Goal: Task Accomplishment & Management: Complete application form

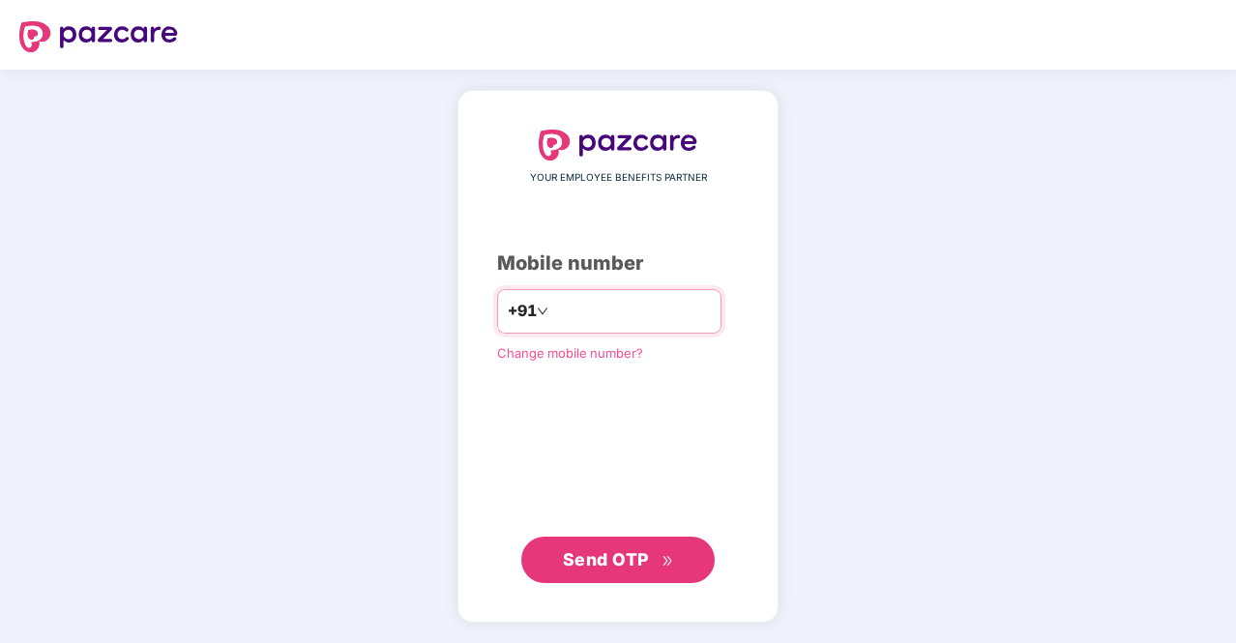
click at [641, 313] on input "number" at bounding box center [631, 311] width 159 height 31
type input "**********"
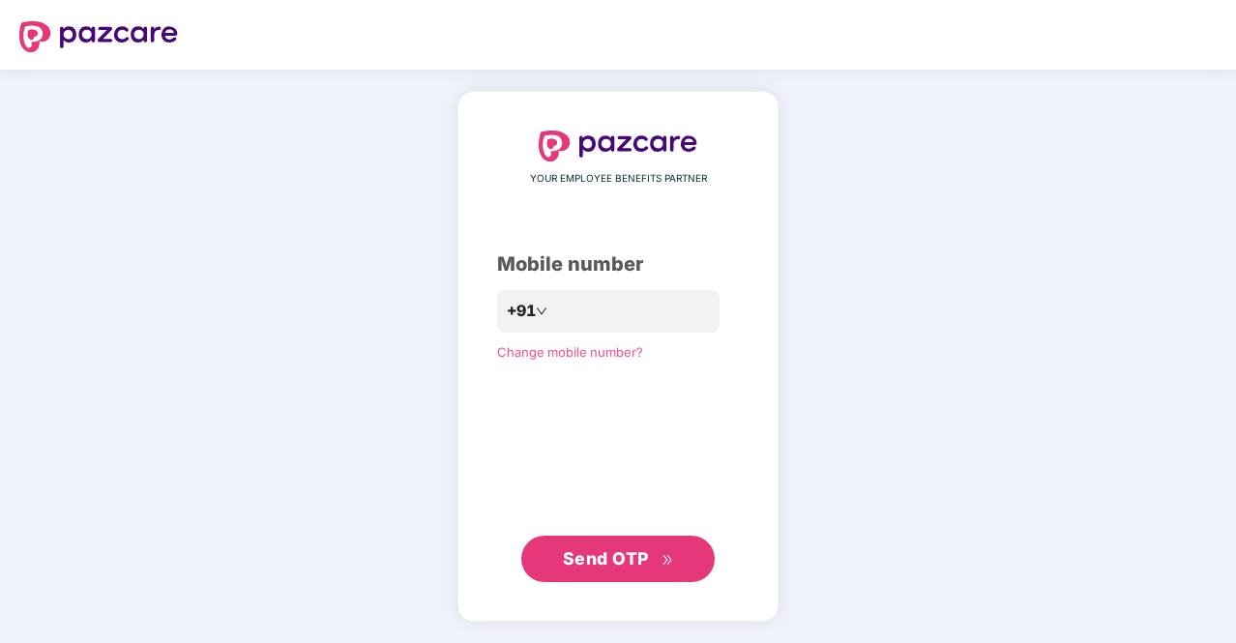
click at [592, 574] on button "Send OTP" at bounding box center [617, 559] width 193 height 46
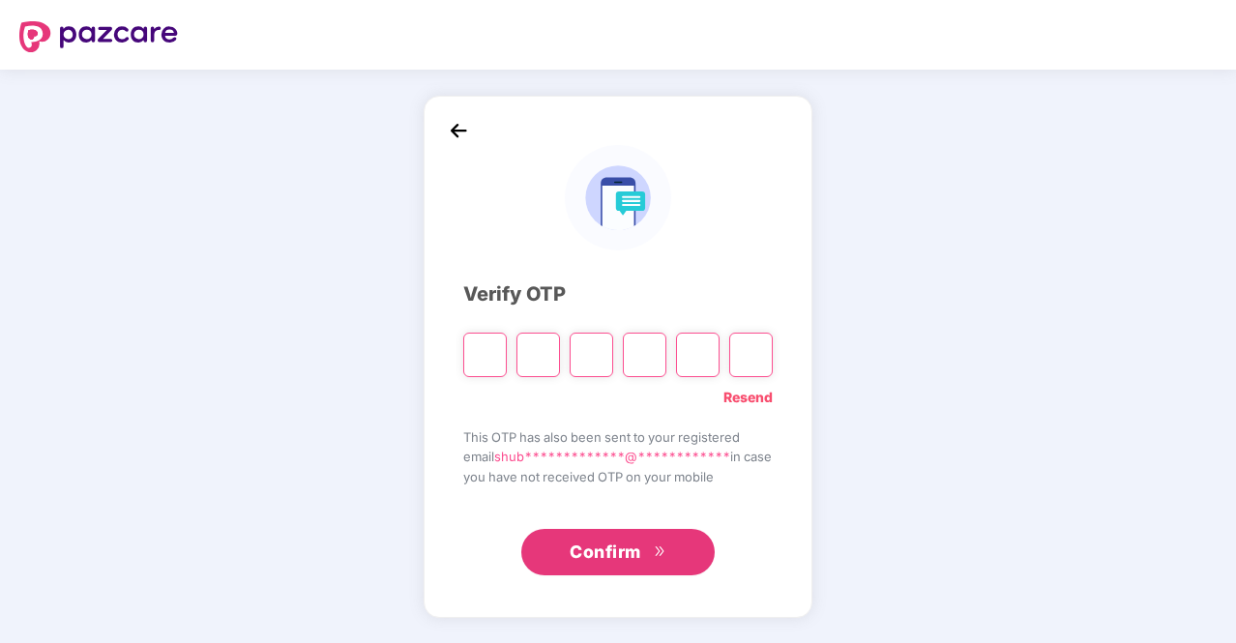
type input "*"
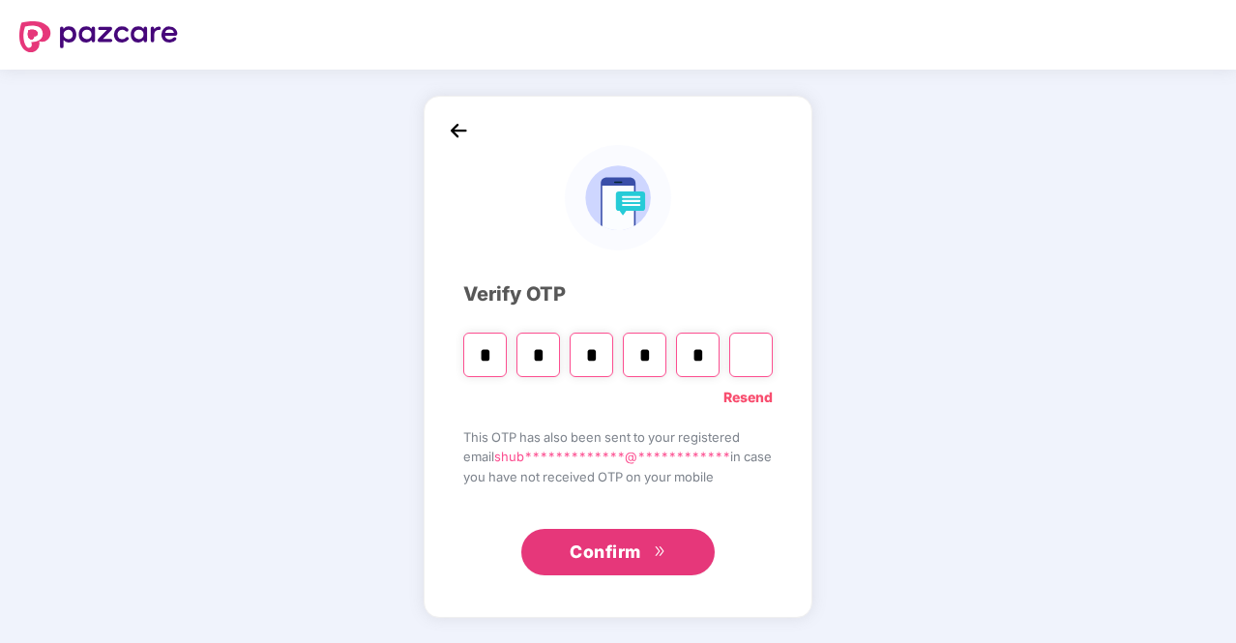
type input "*"
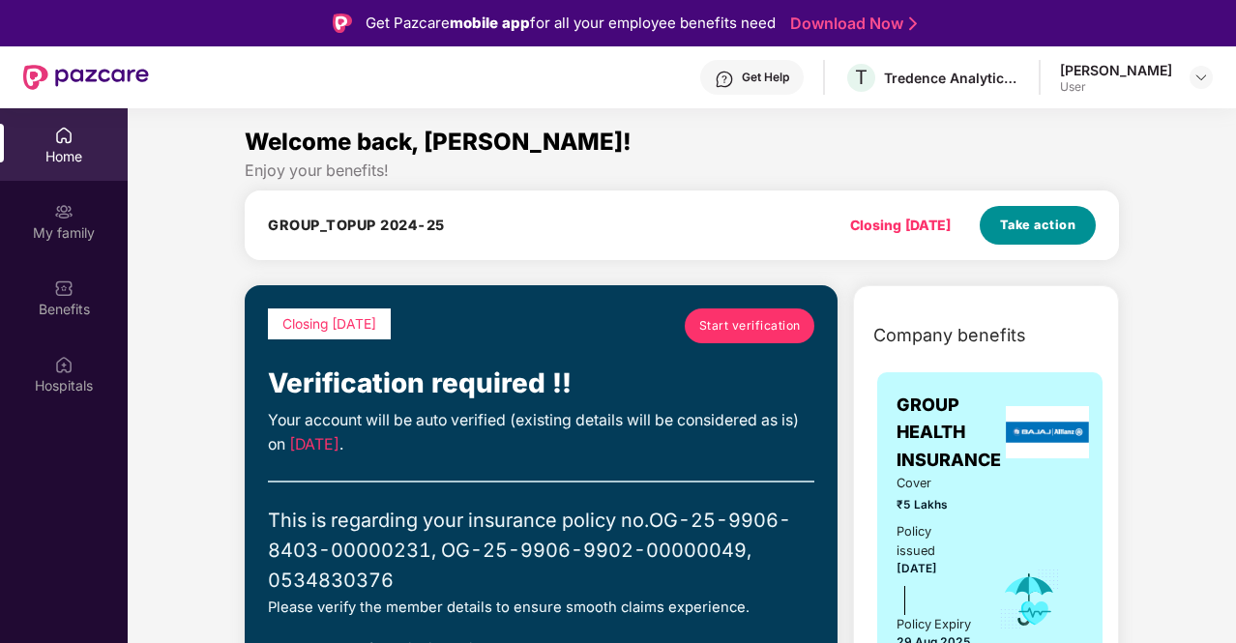
click at [1031, 239] on button "Take action" at bounding box center [1038, 225] width 116 height 39
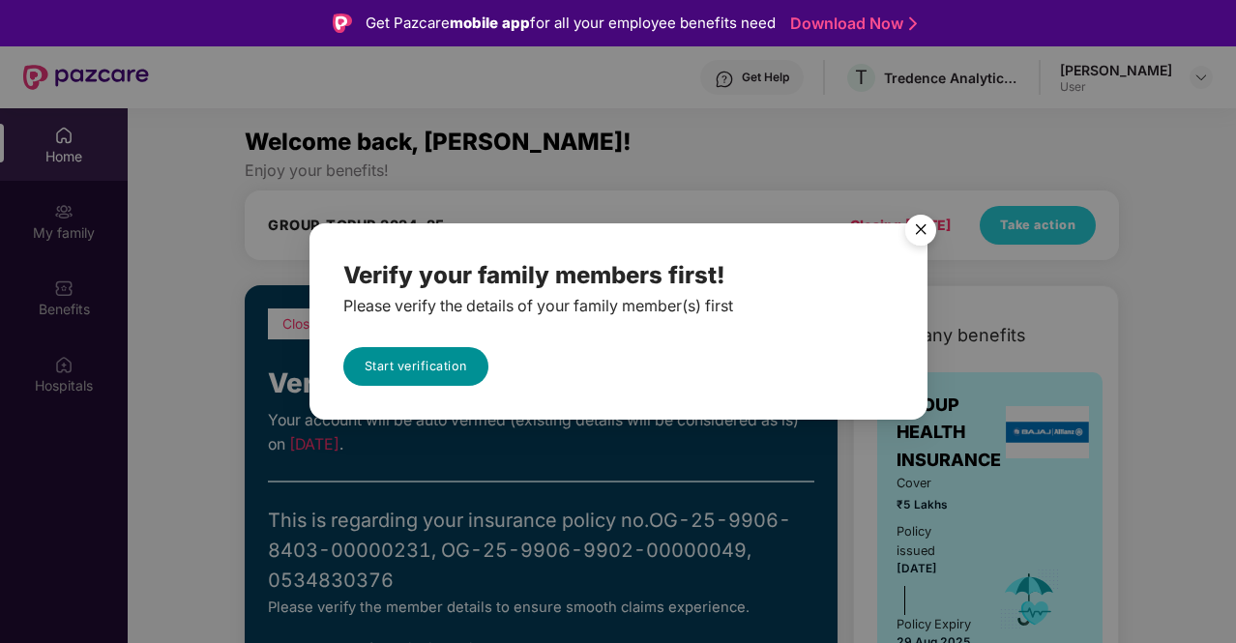
click at [432, 356] on link "Start verification" at bounding box center [415, 366] width 145 height 39
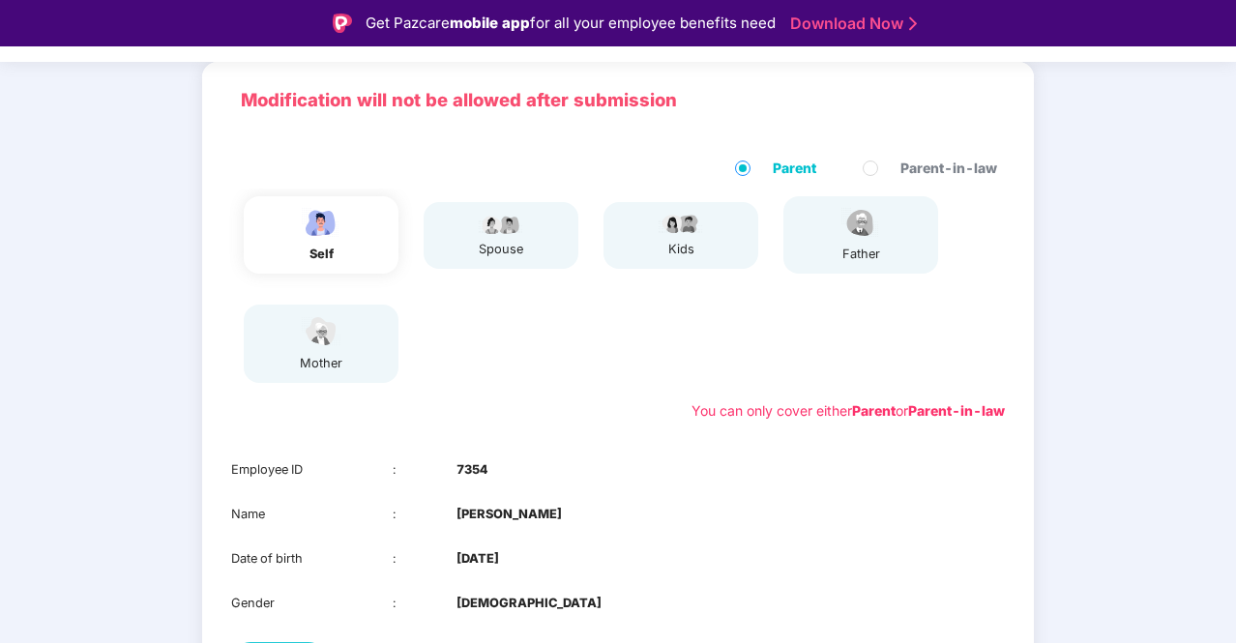
scroll to position [123, 0]
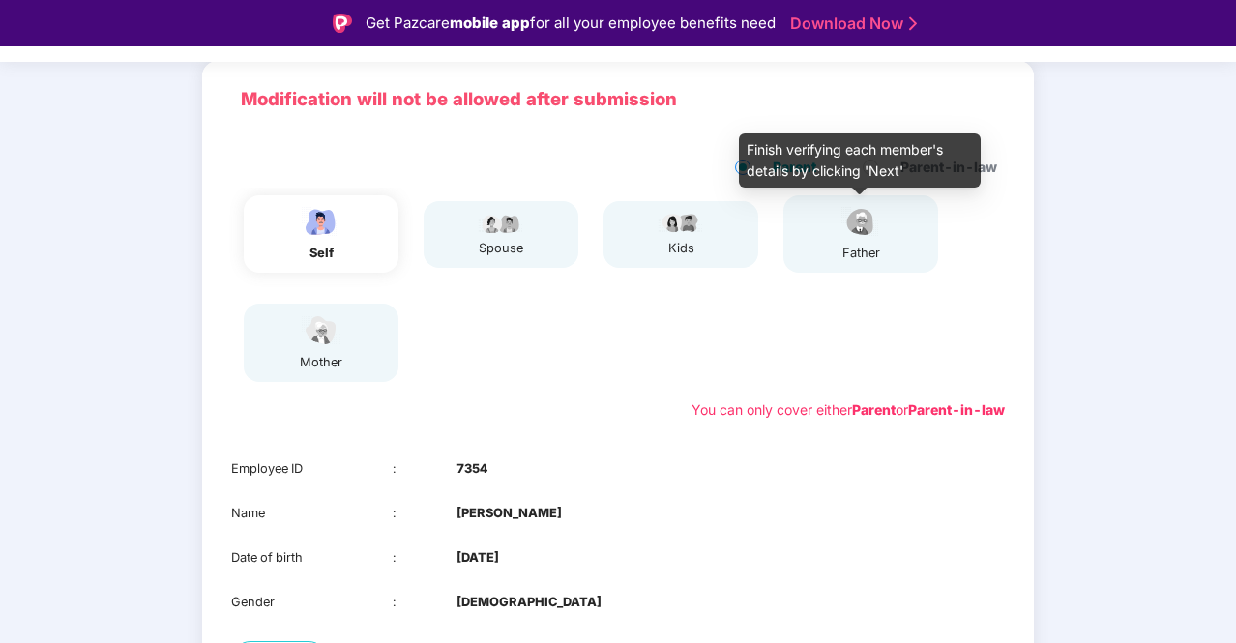
click at [843, 251] on div "father" at bounding box center [861, 253] width 48 height 19
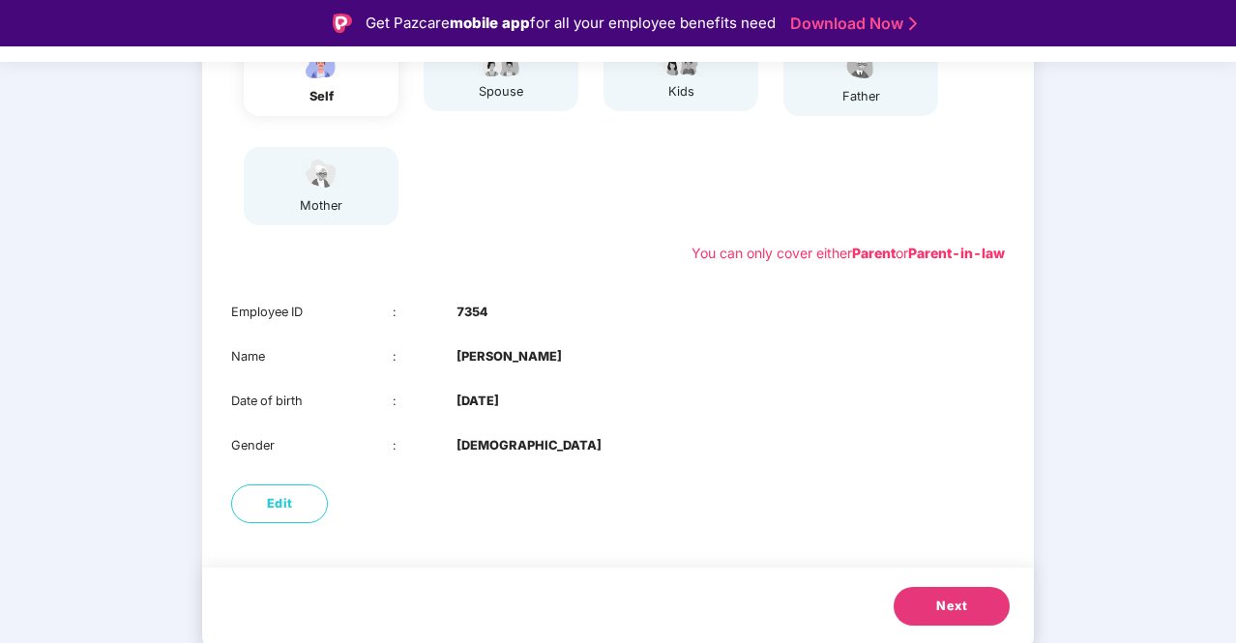
scroll to position [158, 0]
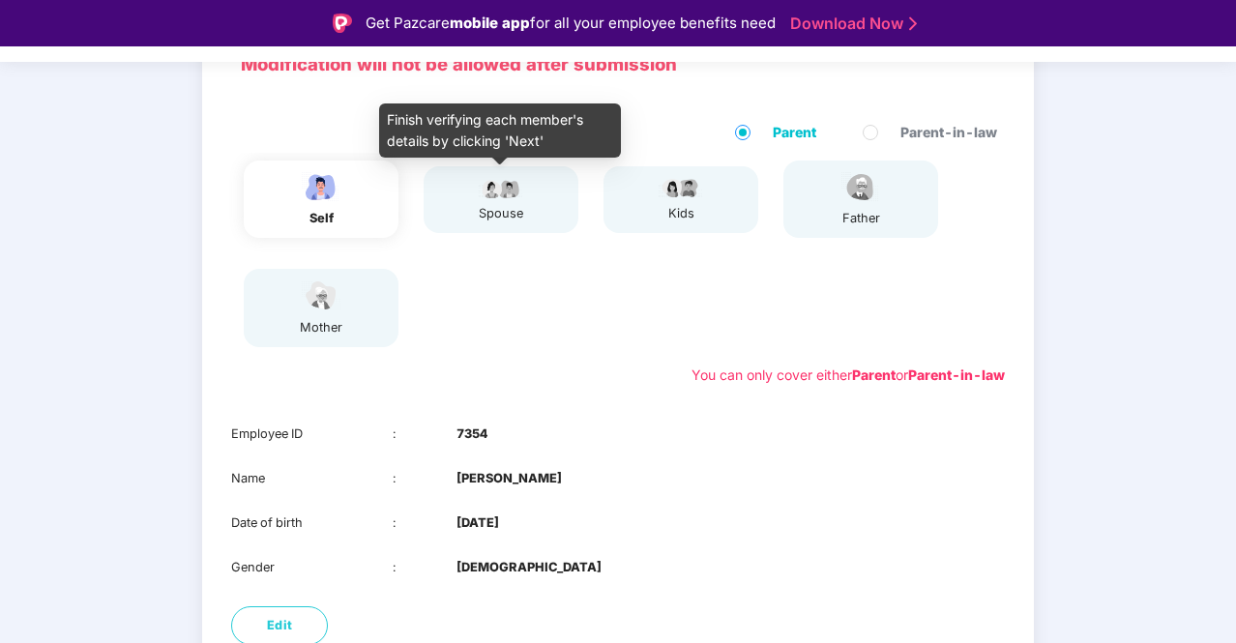
click at [492, 211] on div "spouse" at bounding box center [501, 213] width 48 height 19
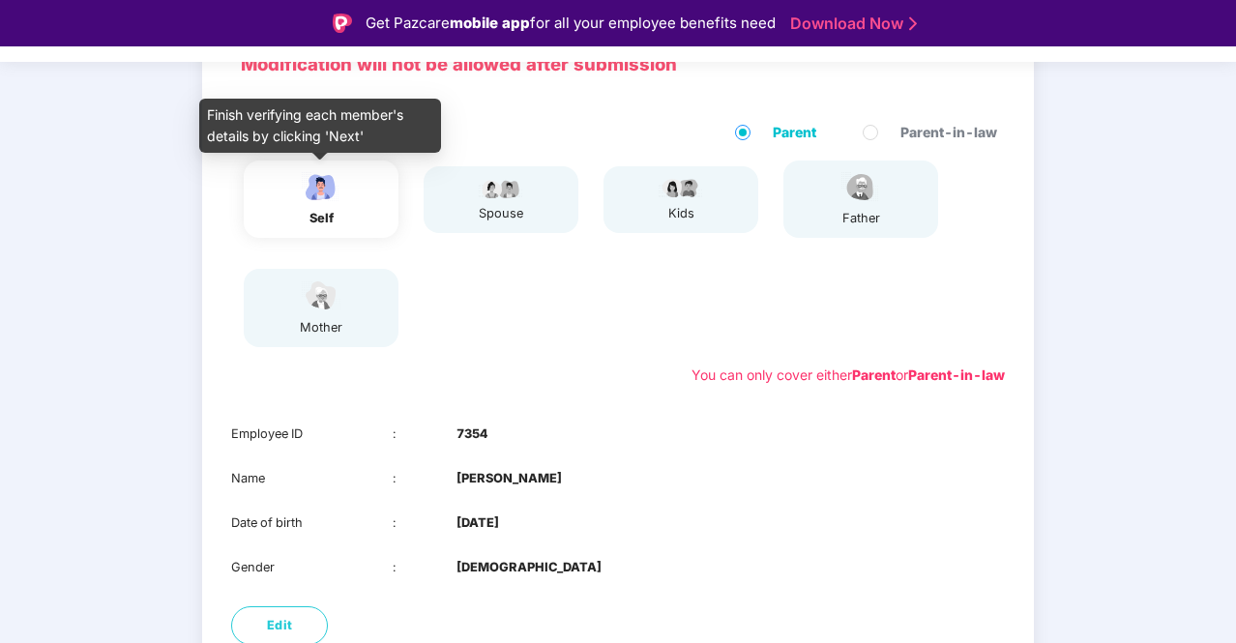
click at [310, 212] on div "self" at bounding box center [321, 218] width 48 height 19
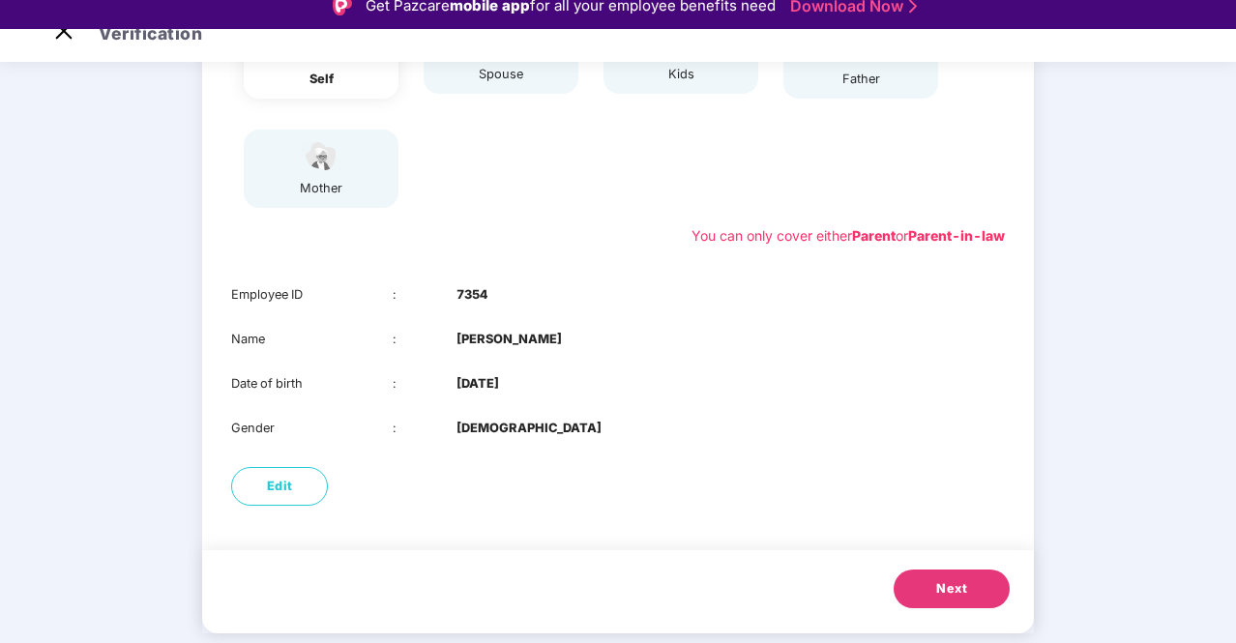
scroll to position [46, 0]
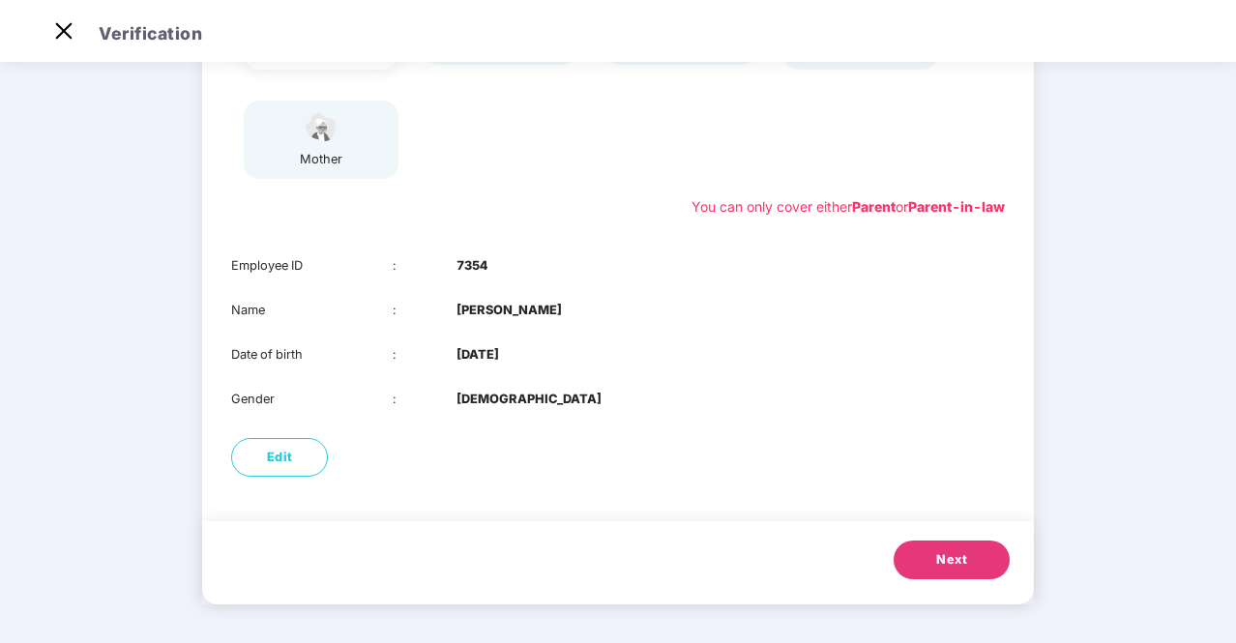
click at [959, 548] on button "Next" at bounding box center [952, 560] width 116 height 39
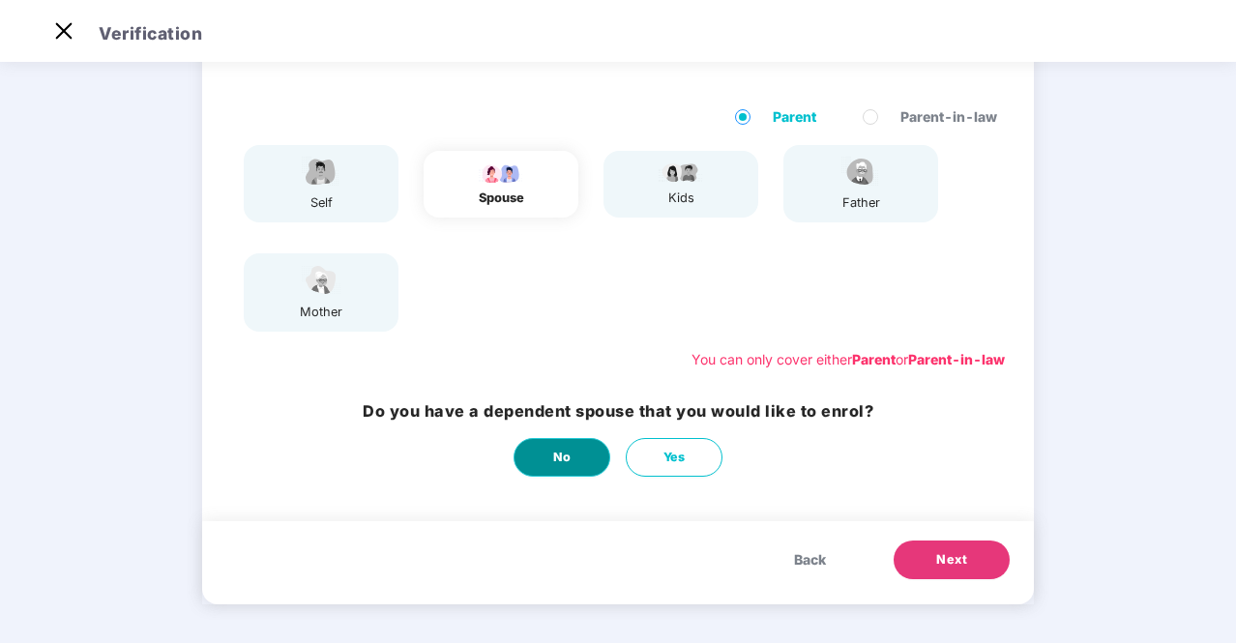
click at [556, 474] on button "No" at bounding box center [562, 457] width 97 height 39
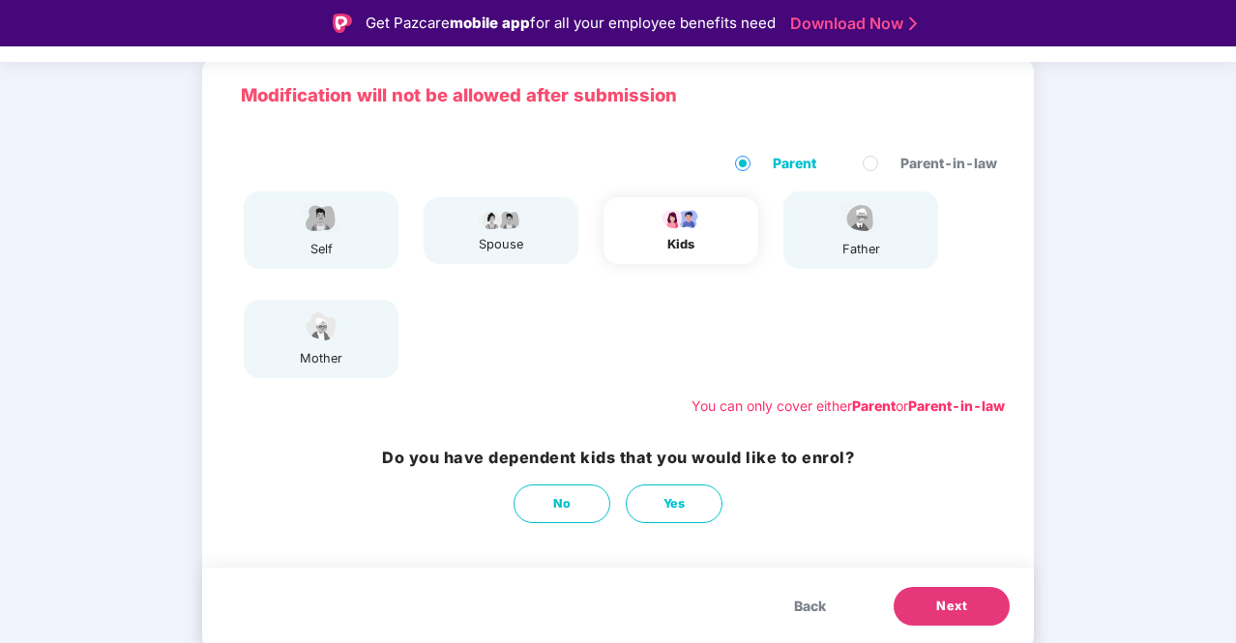
scroll to position [46, 0]
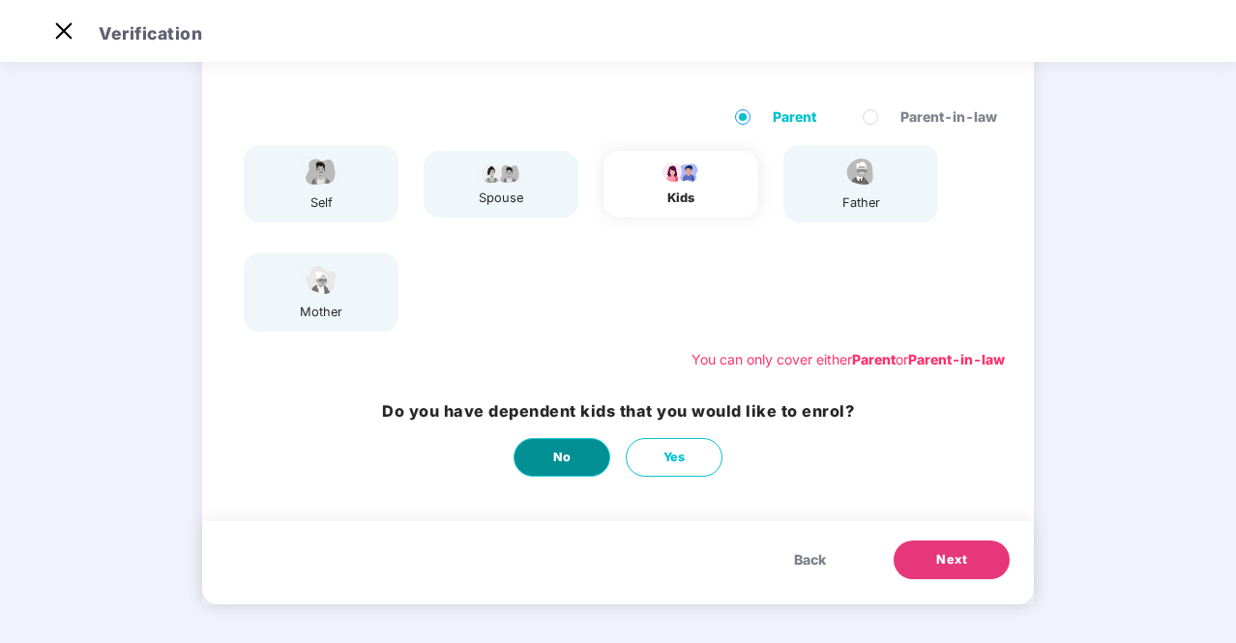
click at [570, 462] on button "No" at bounding box center [562, 457] width 97 height 39
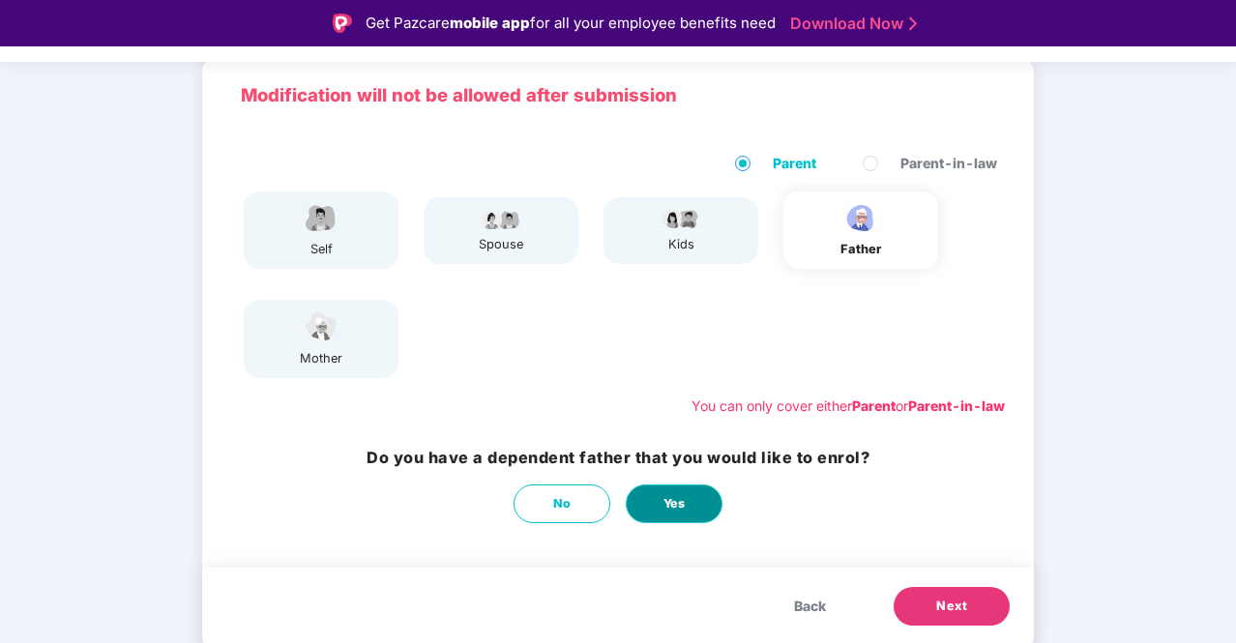
click at [699, 501] on button "Yes" at bounding box center [674, 504] width 97 height 39
select select "****"
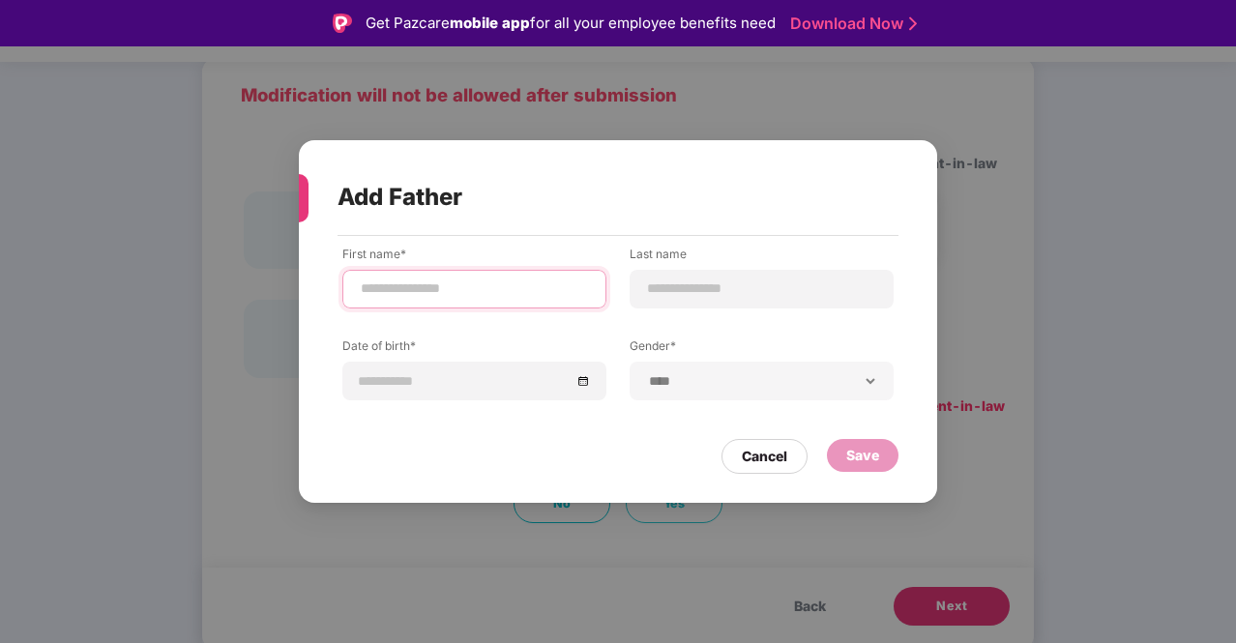
click at [415, 291] on input at bounding box center [474, 289] width 231 height 20
type input "******"
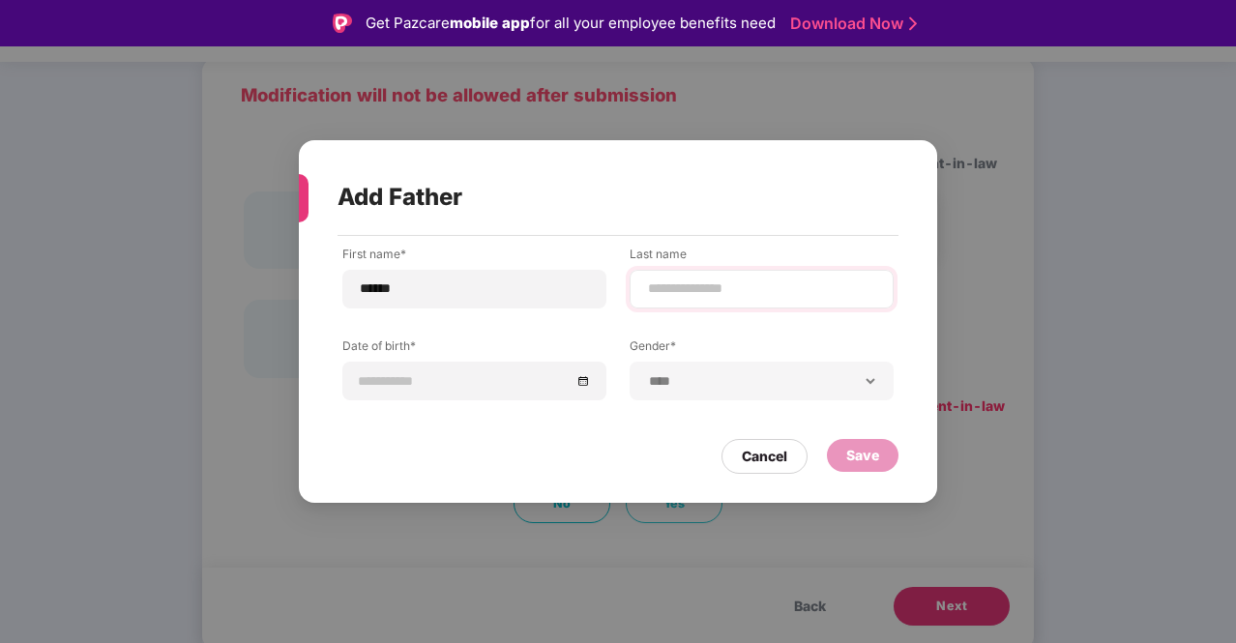
click at [693, 301] on div at bounding box center [762, 289] width 264 height 39
click at [709, 293] on input at bounding box center [761, 289] width 231 height 20
type input "******"
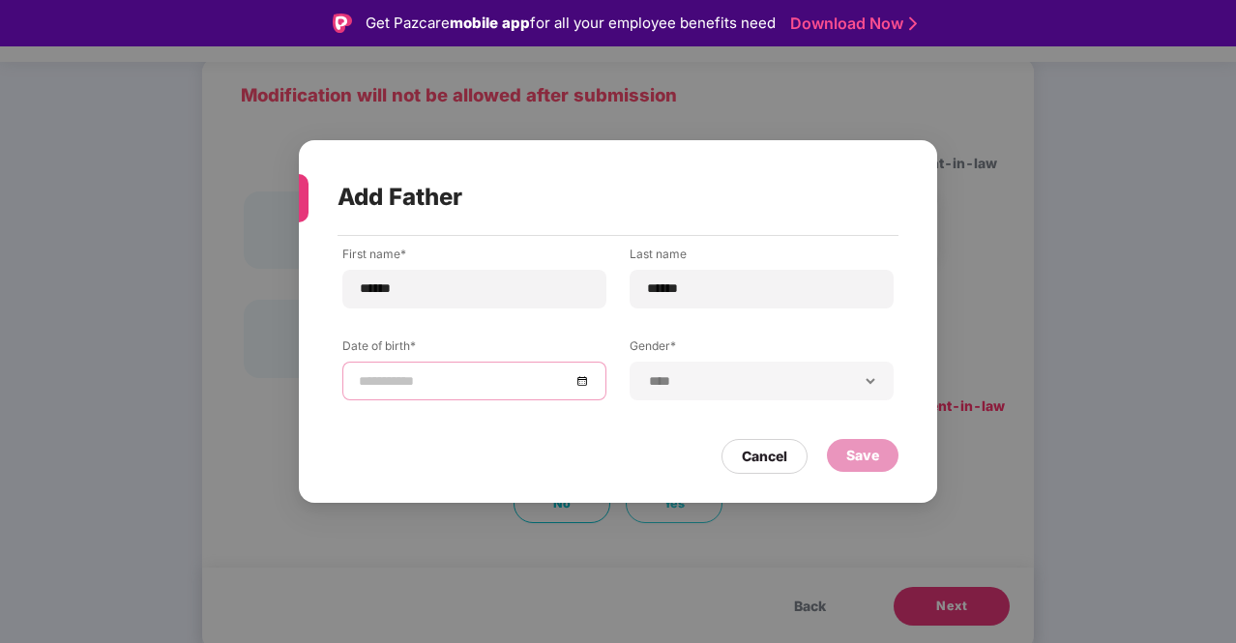
click at [528, 386] on input at bounding box center [465, 380] width 212 height 21
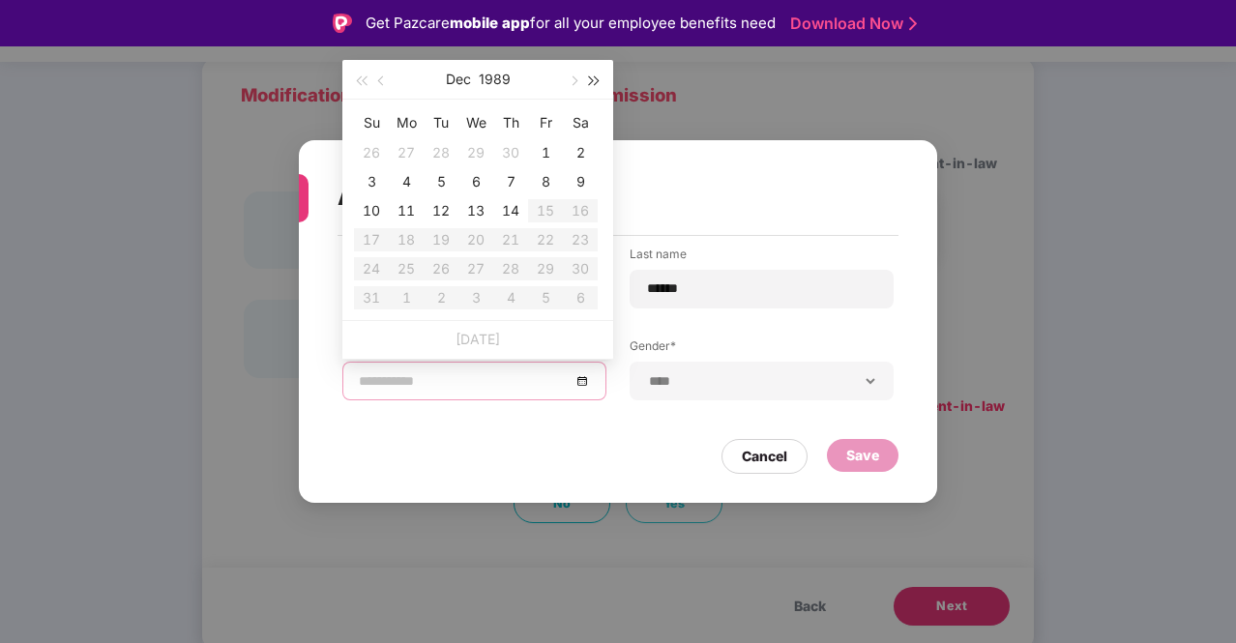
type input "**********"
click at [503, 77] on button "1989" at bounding box center [495, 79] width 32 height 39
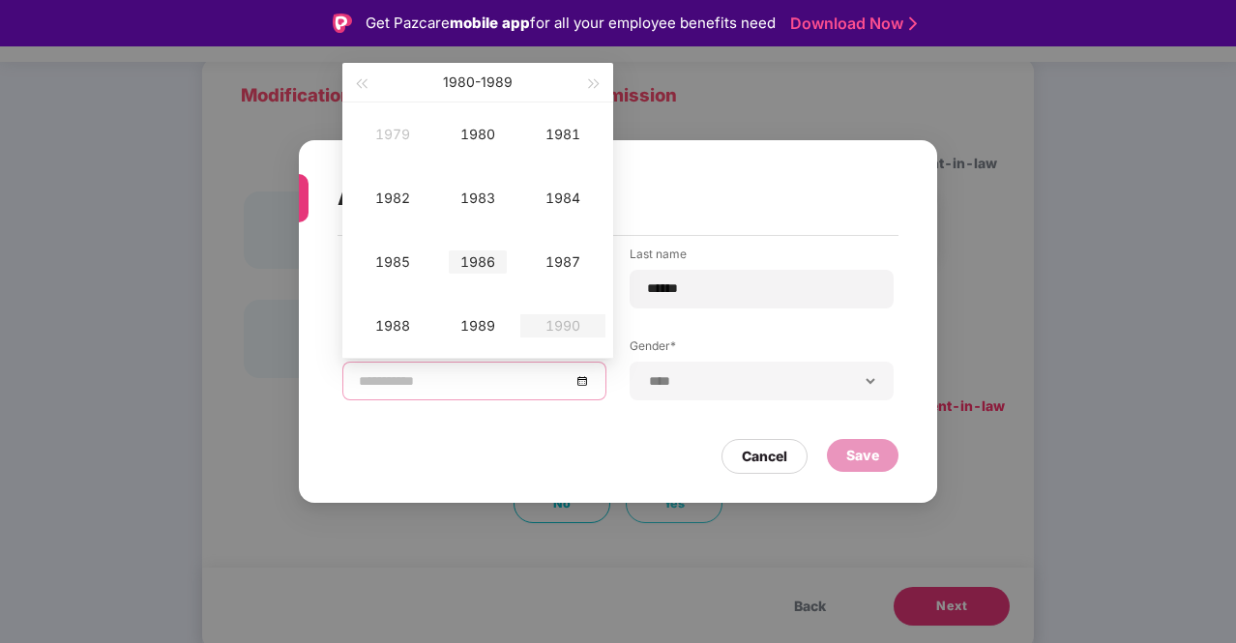
scroll to position [46, 0]
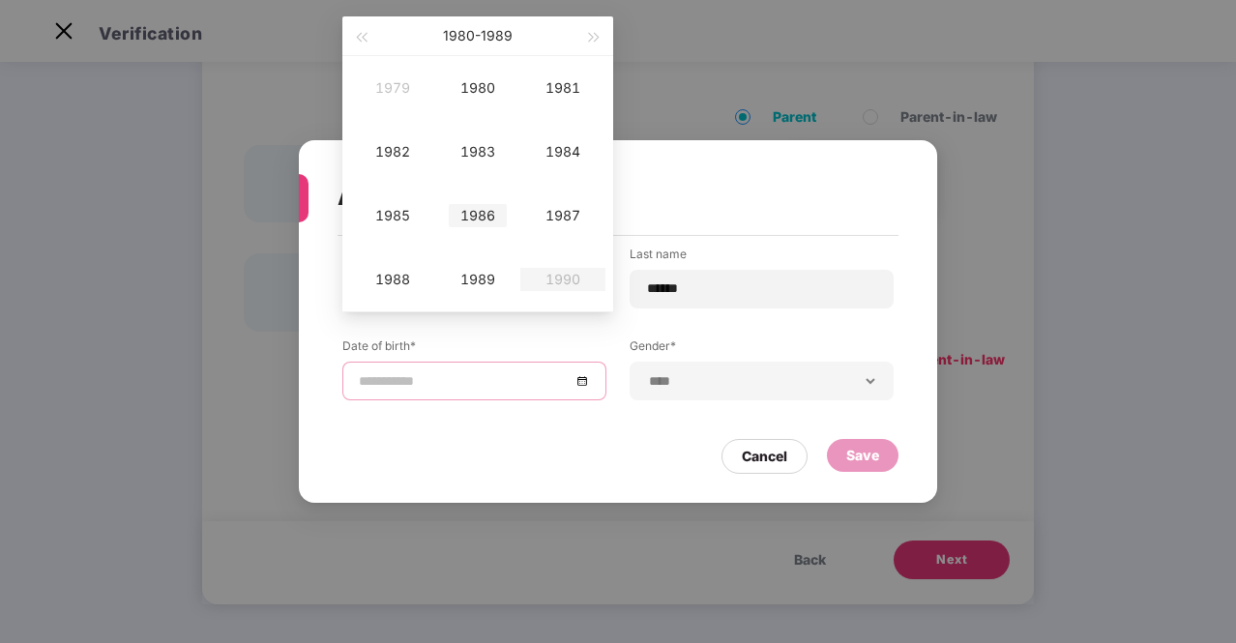
type input "**********"
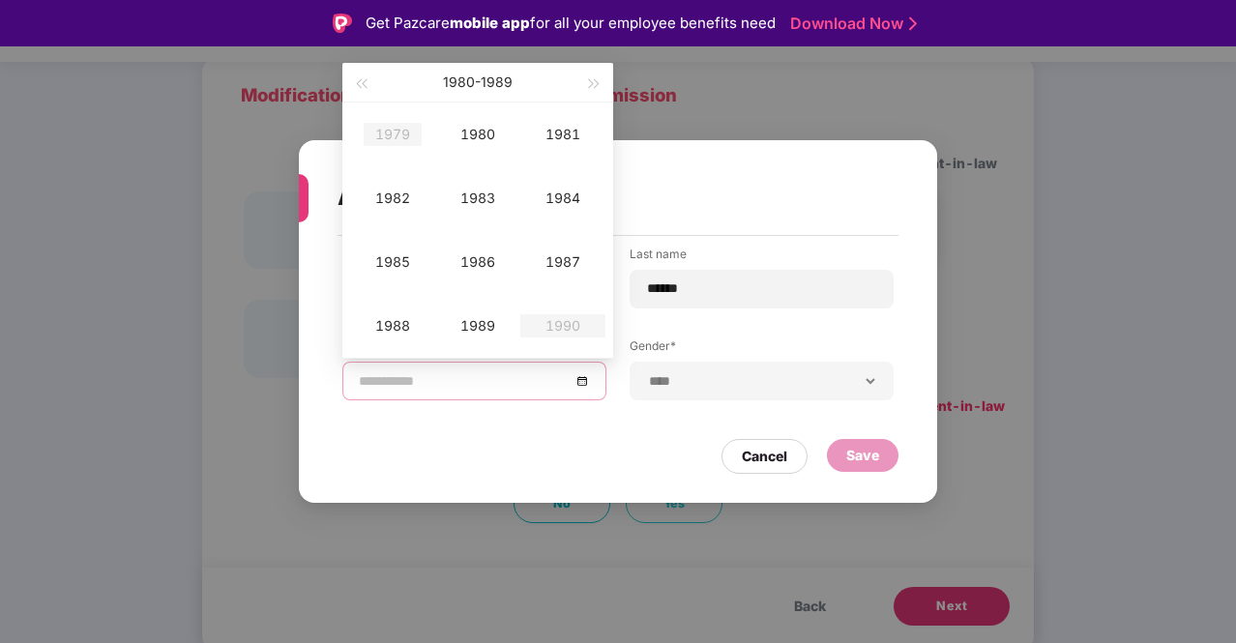
type input "**********"
click at [360, 79] on span "button" at bounding box center [361, 84] width 10 height 10
type input "**********"
click at [469, 198] on div "1973" at bounding box center [478, 198] width 58 height 23
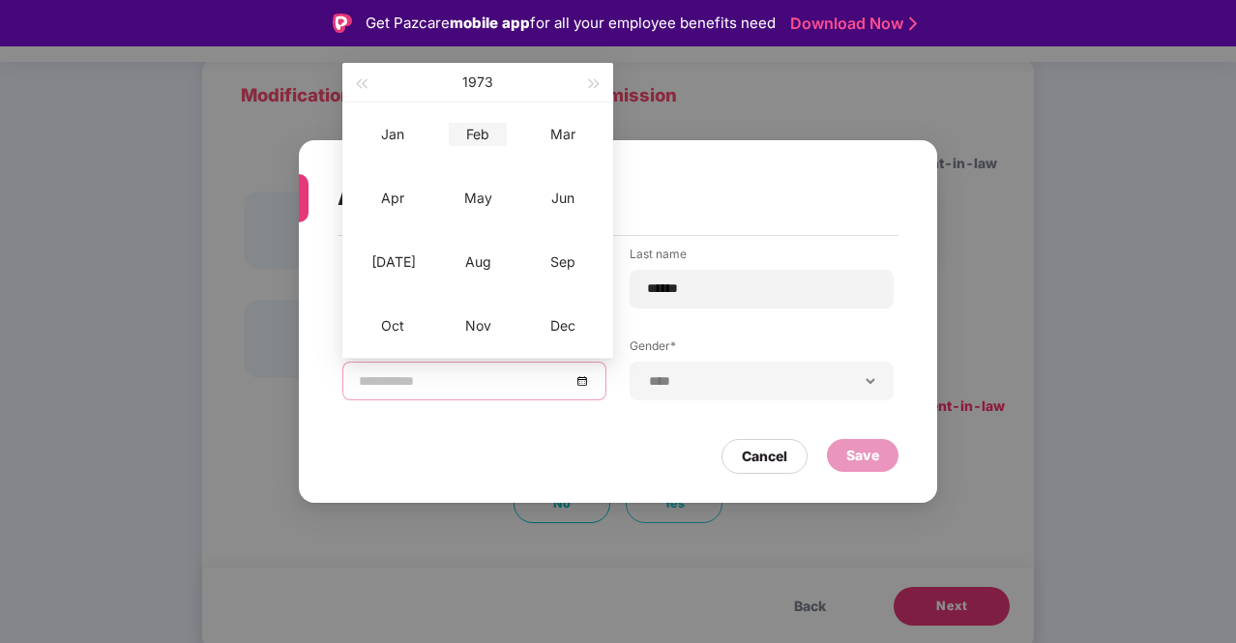
type input "**********"
click at [393, 130] on div "Jan" at bounding box center [393, 134] width 58 height 23
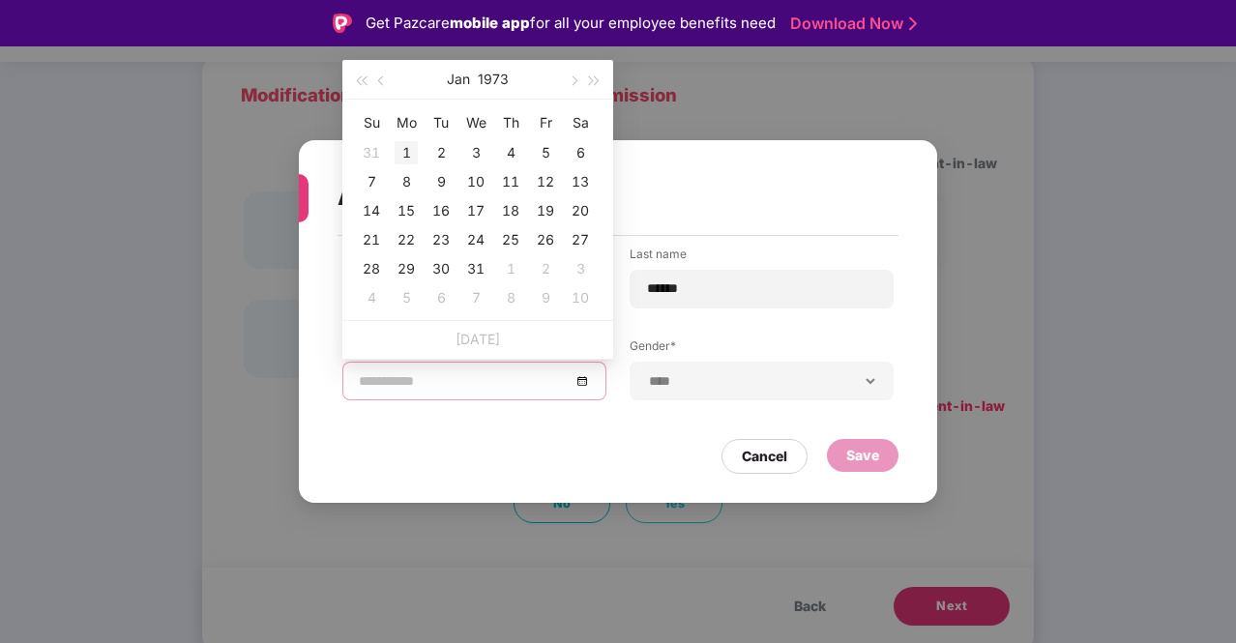
type input "**********"
click at [402, 151] on div "1" at bounding box center [406, 152] width 23 height 23
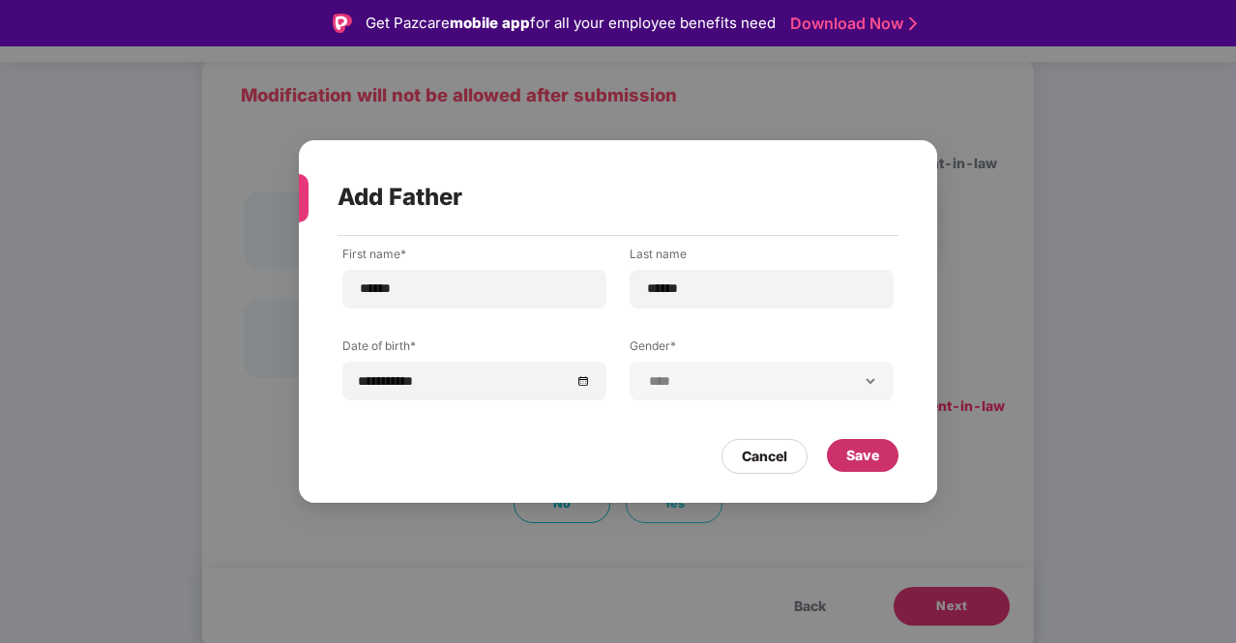
click at [863, 456] on div "Save" at bounding box center [862, 455] width 33 height 21
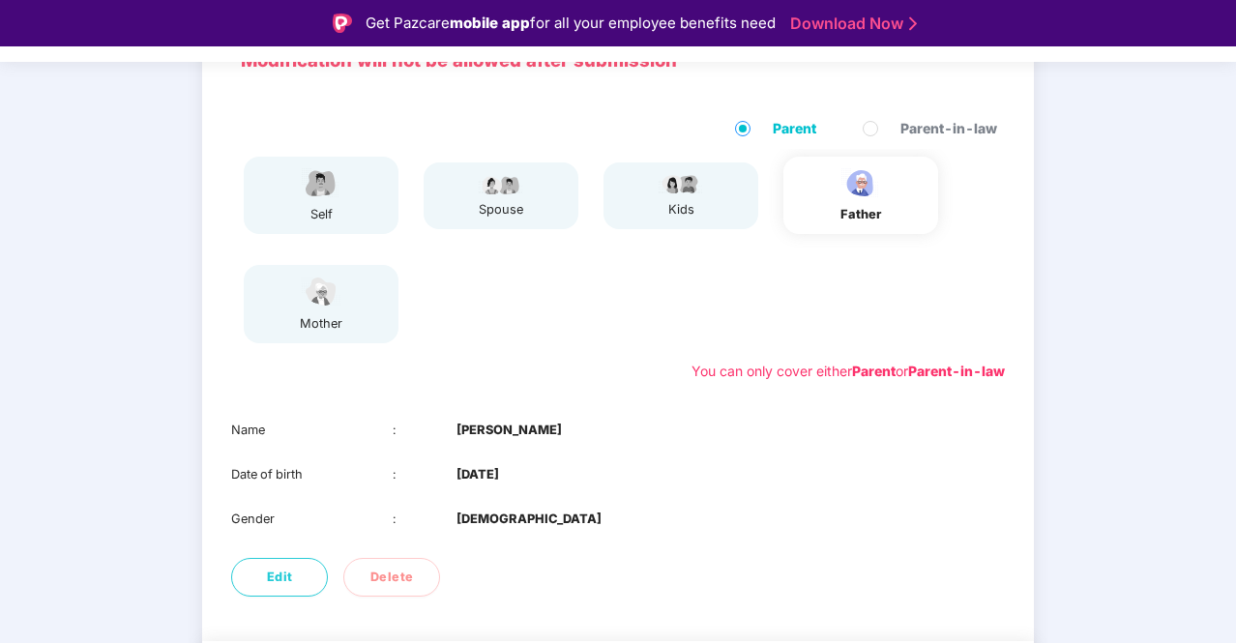
scroll to position [235, 0]
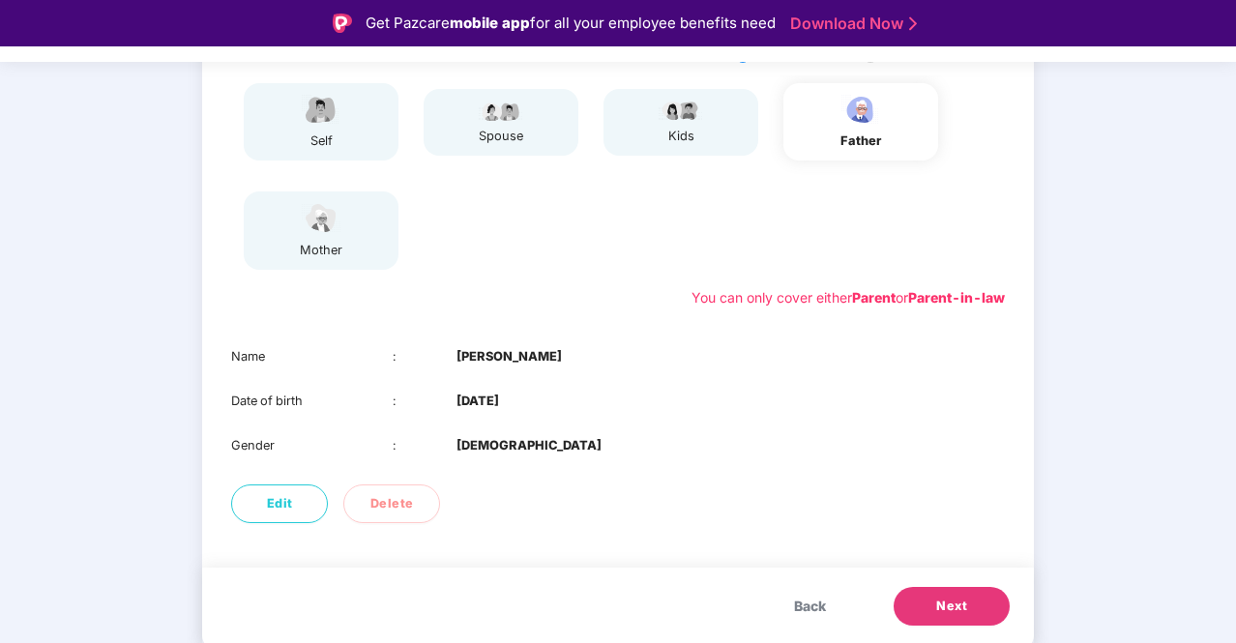
click at [964, 610] on span "Next" at bounding box center [951, 606] width 31 height 19
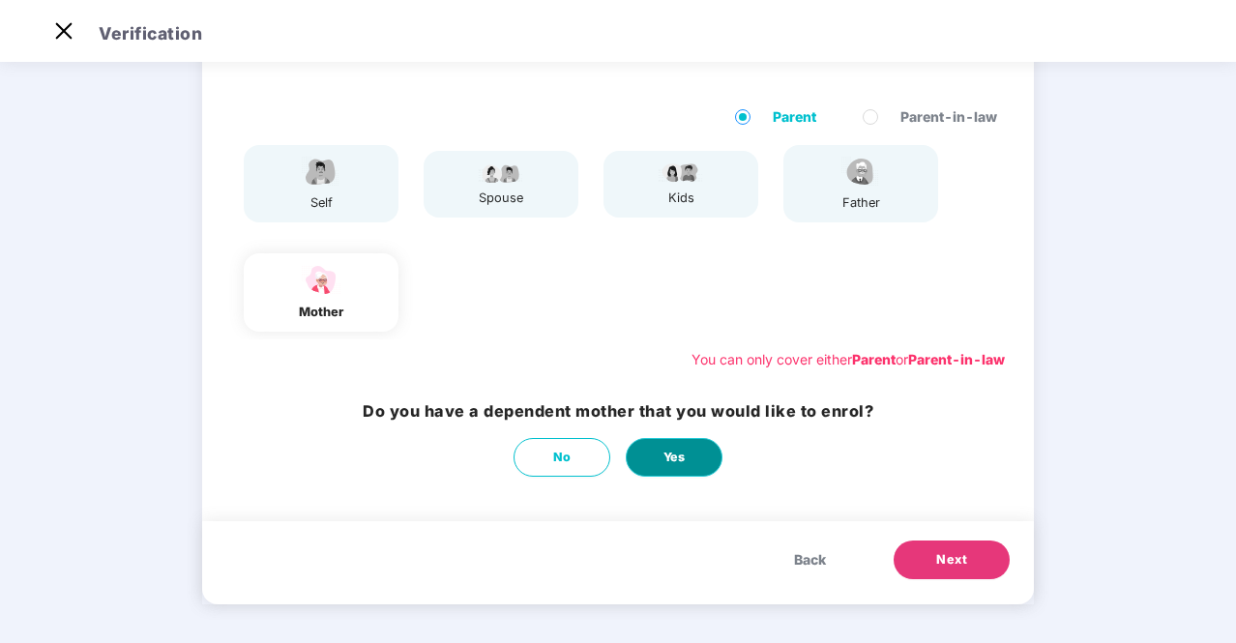
click at [664, 459] on span "Yes" at bounding box center [675, 457] width 22 height 19
select select "******"
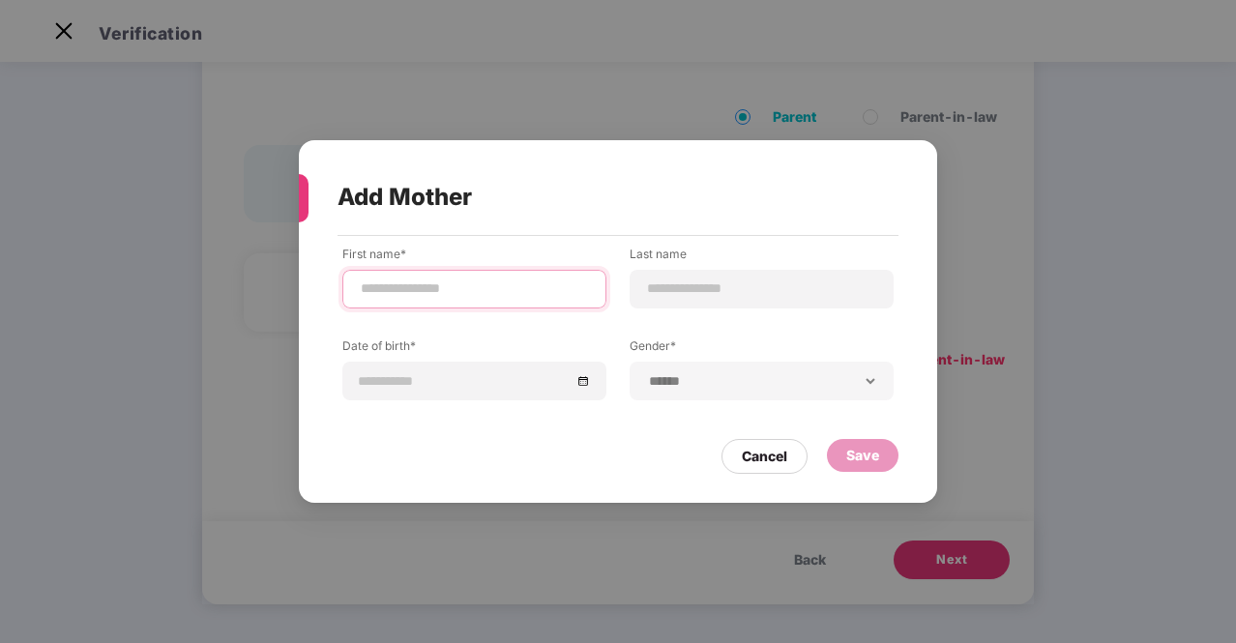
click at [435, 295] on input at bounding box center [474, 289] width 231 height 20
type input "*******"
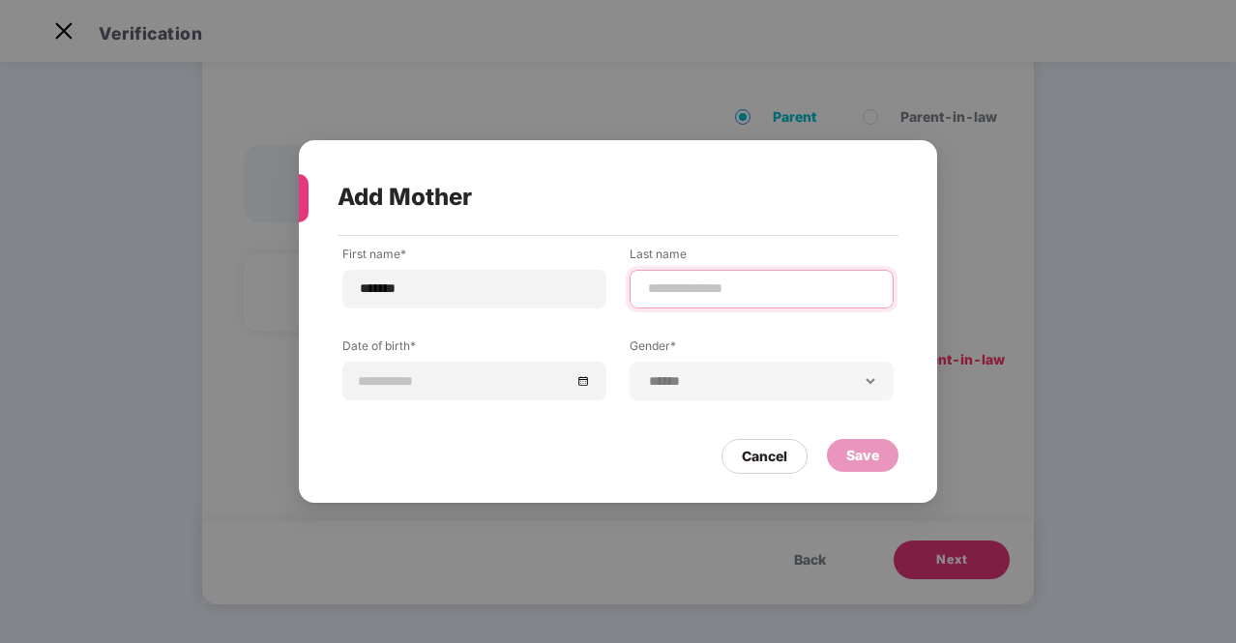
click at [675, 283] on input at bounding box center [761, 289] width 231 height 20
type input "****"
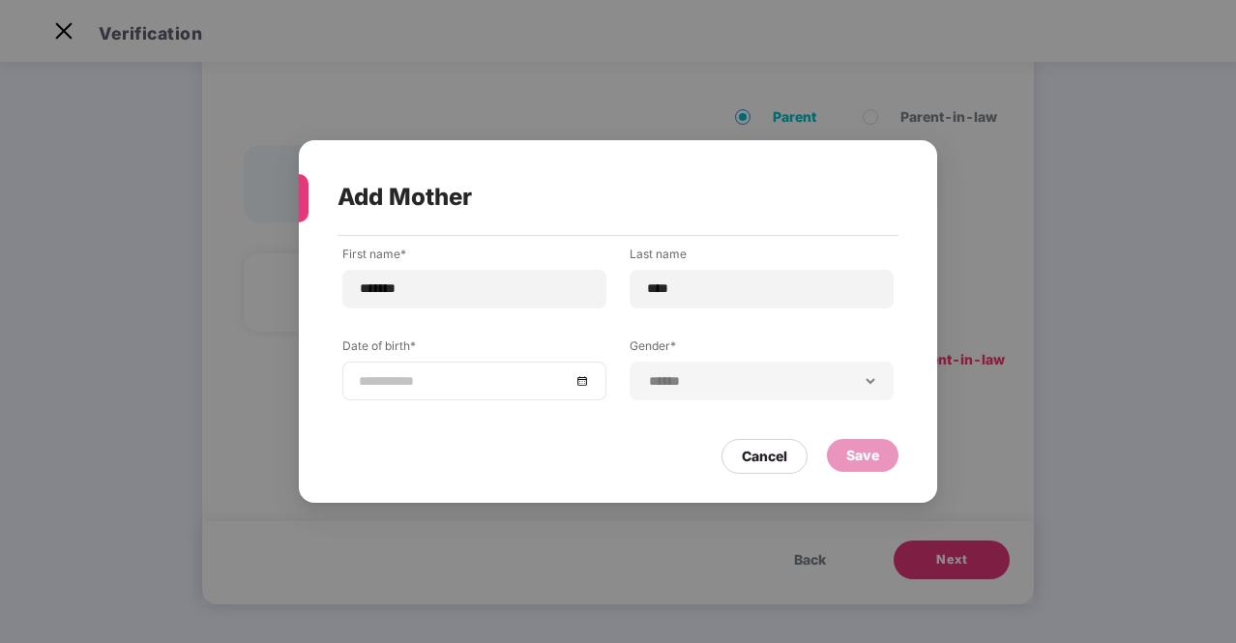
click at [578, 379] on div at bounding box center [474, 380] width 231 height 21
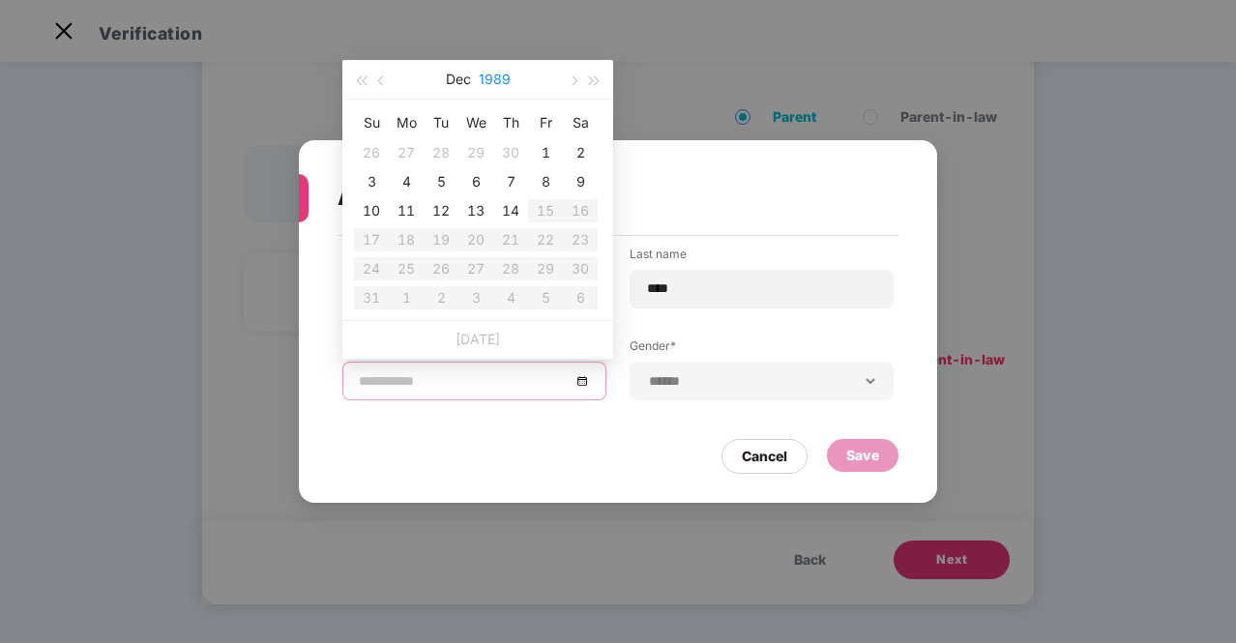
type input "**********"
click at [385, 77] on button "button" at bounding box center [381, 79] width 21 height 39
click at [500, 80] on button "1989" at bounding box center [495, 79] width 32 height 39
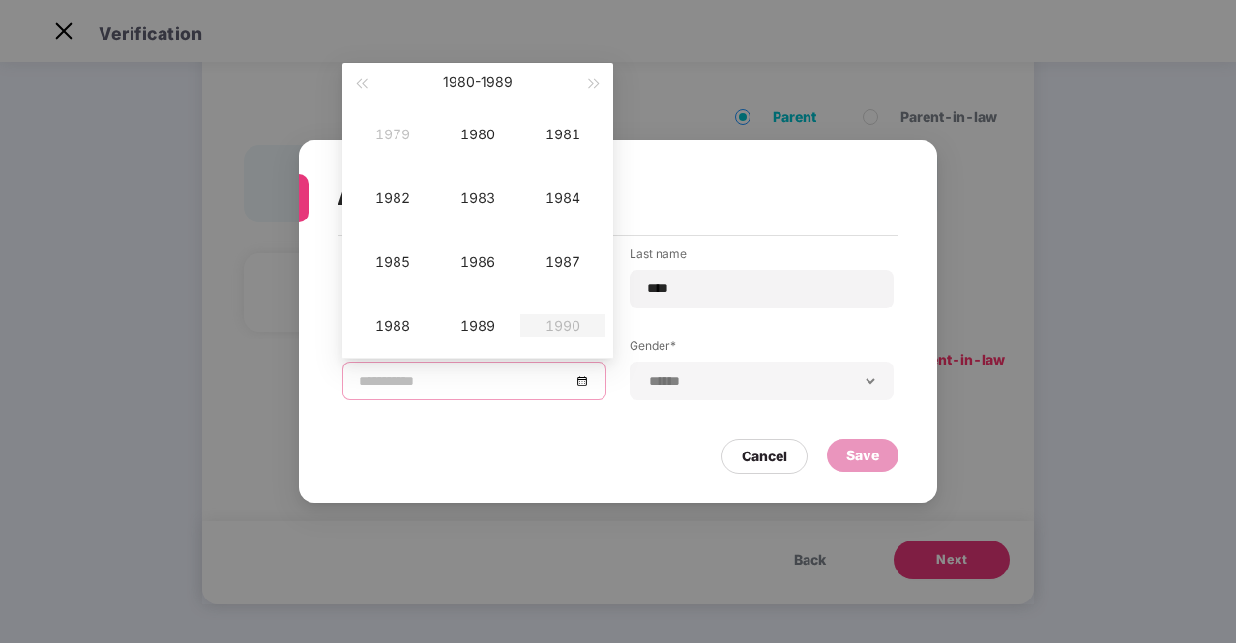
type input "**********"
click at [357, 74] on button "button" at bounding box center [360, 82] width 21 height 39
type input "**********"
click at [481, 314] on div "1979" at bounding box center [478, 325] width 58 height 23
type input "**********"
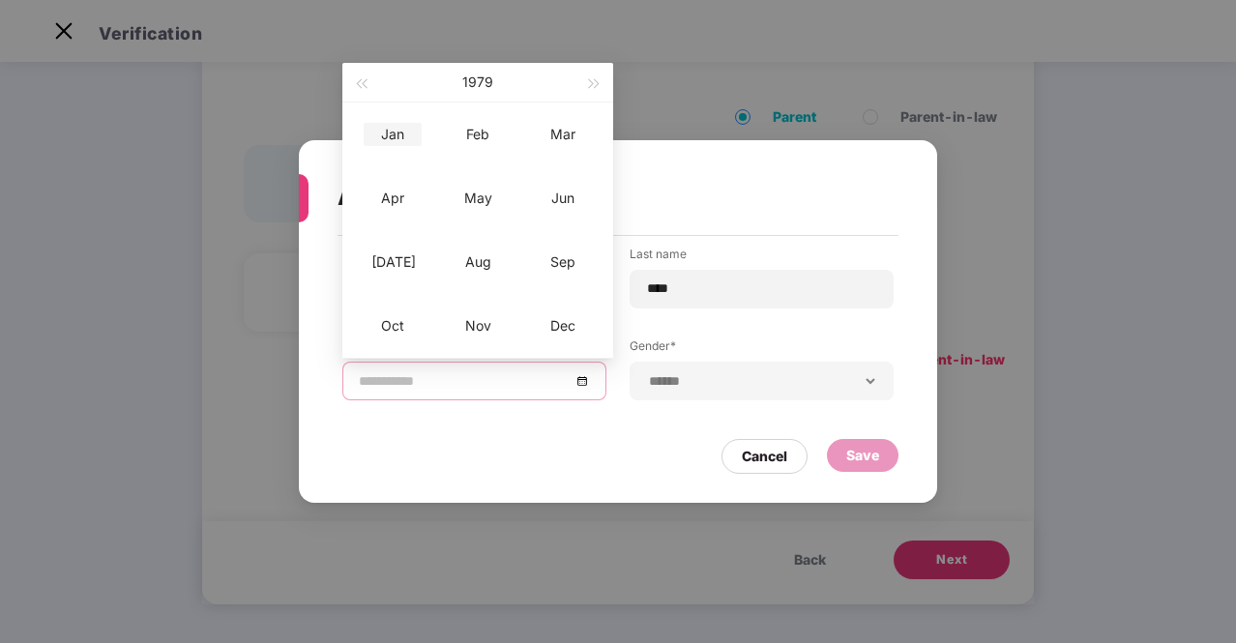
click at [400, 133] on div "Jan" at bounding box center [393, 134] width 58 height 23
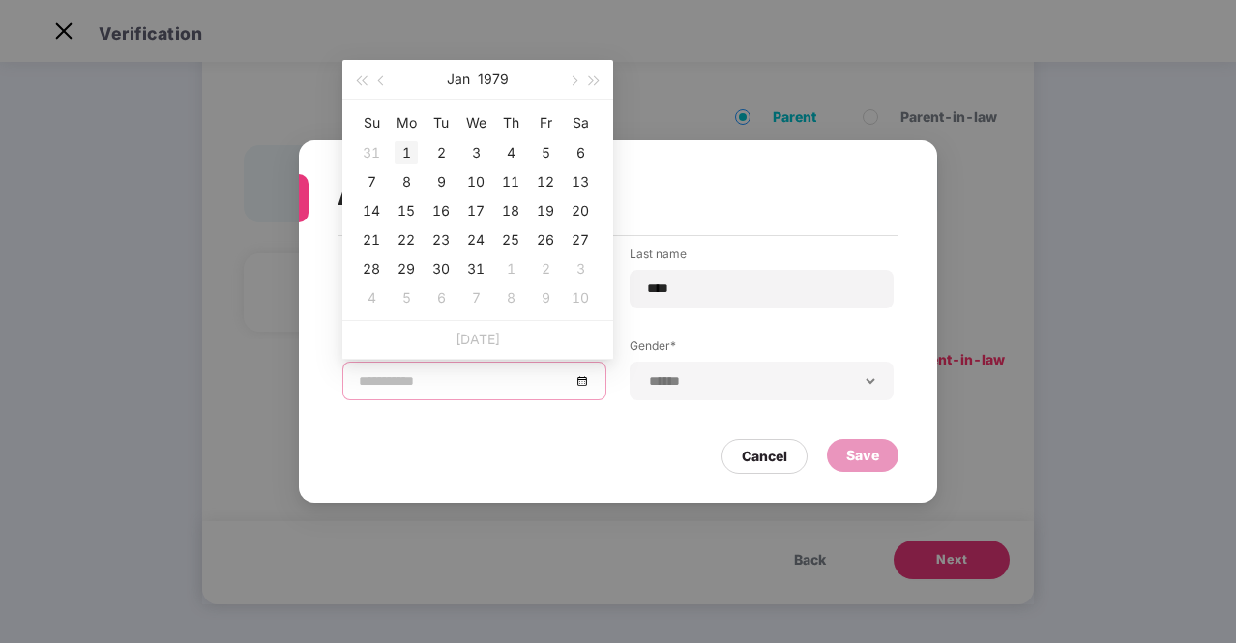
type input "**********"
click at [408, 153] on div "1" at bounding box center [406, 152] width 23 height 23
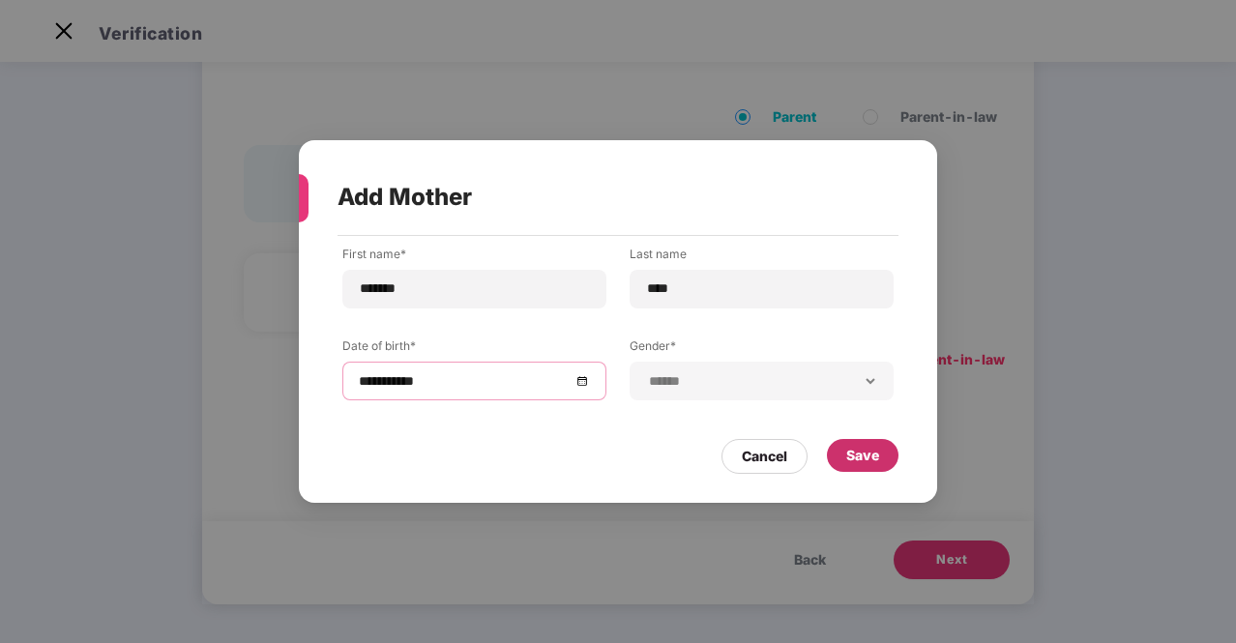
click at [869, 453] on div "Save" at bounding box center [862, 455] width 33 height 21
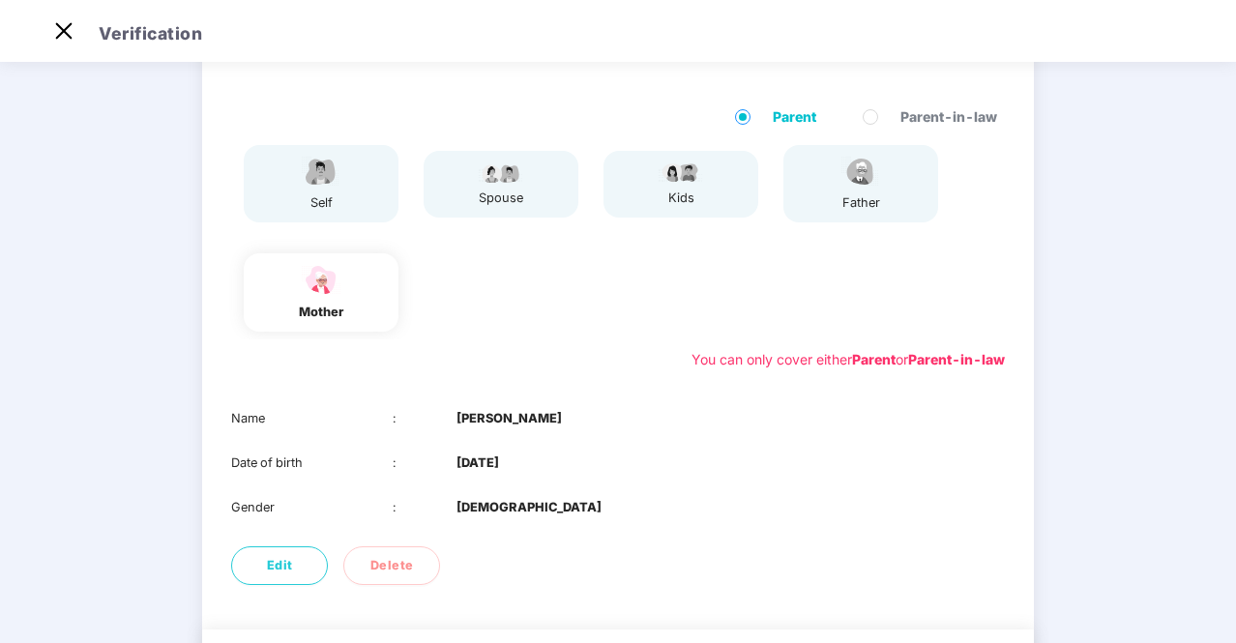
scroll to position [235, 0]
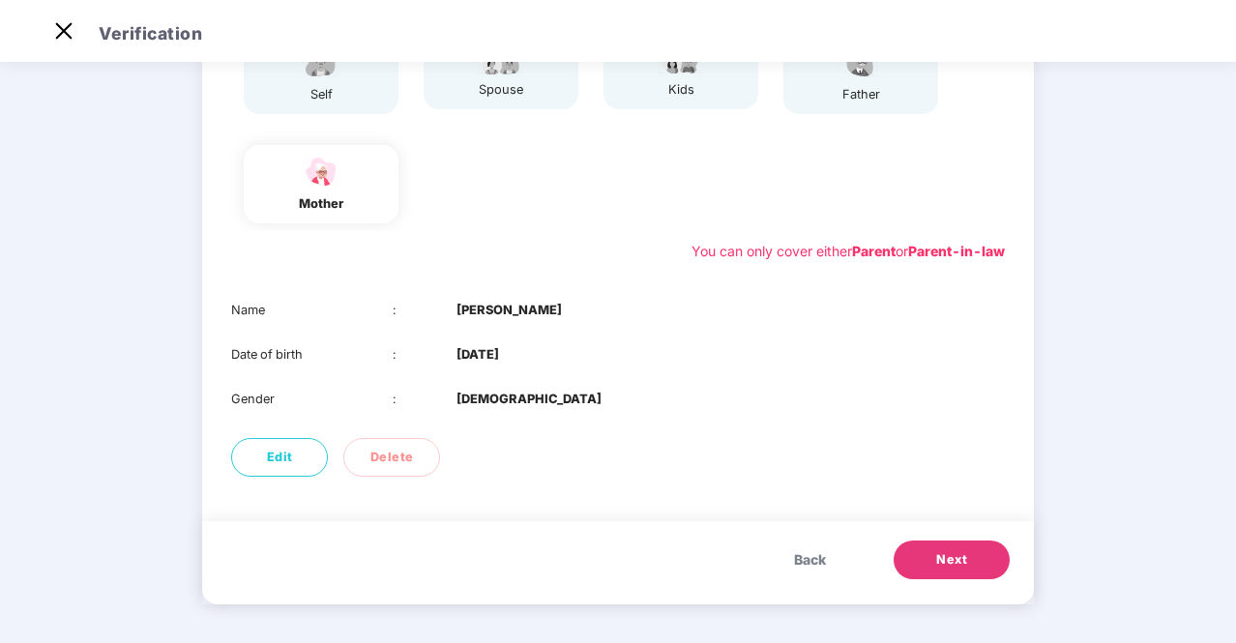
click at [966, 560] on button "Next" at bounding box center [952, 560] width 116 height 39
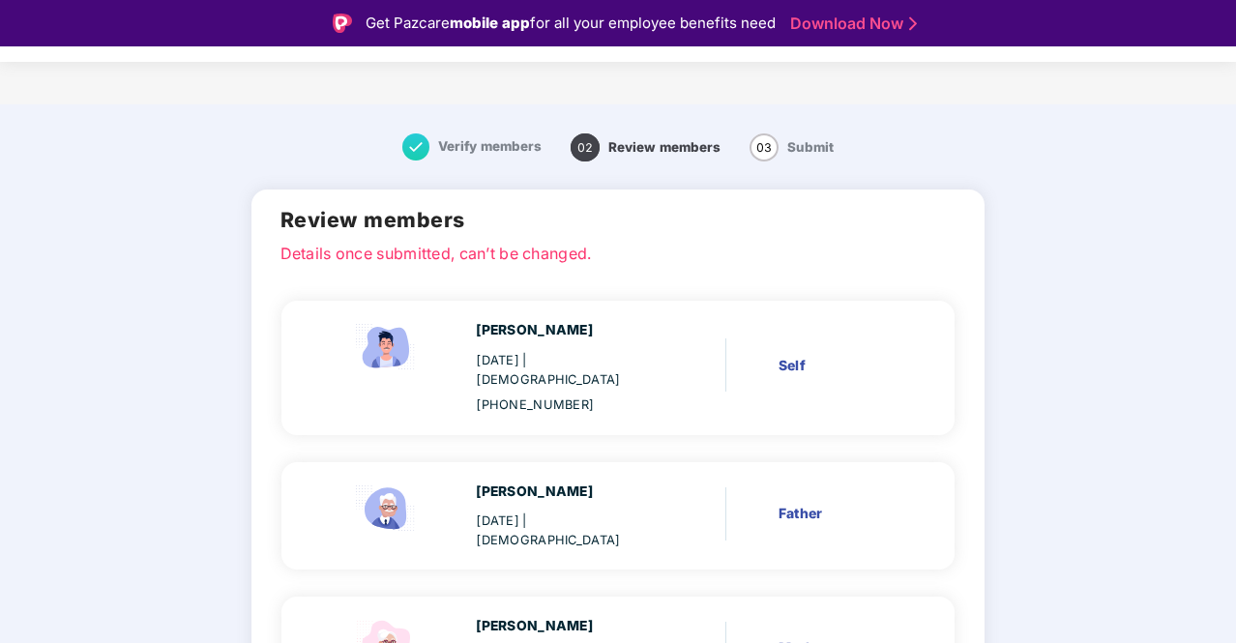
scroll to position [152, 0]
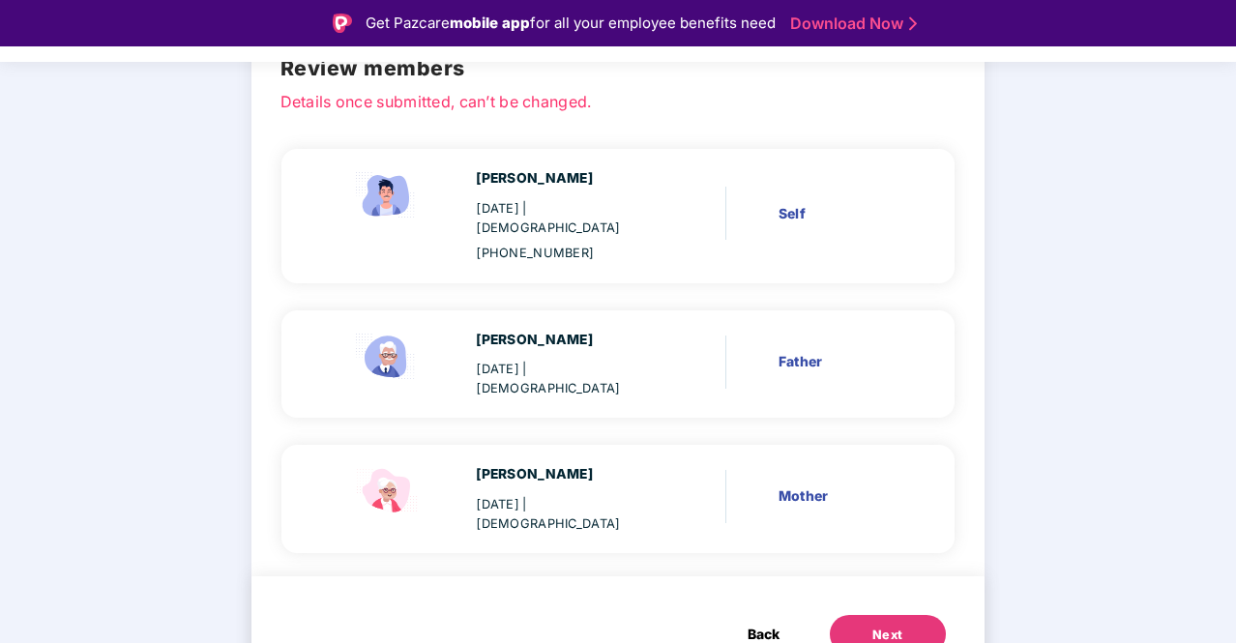
click at [883, 626] on div "Next" at bounding box center [887, 635] width 31 height 19
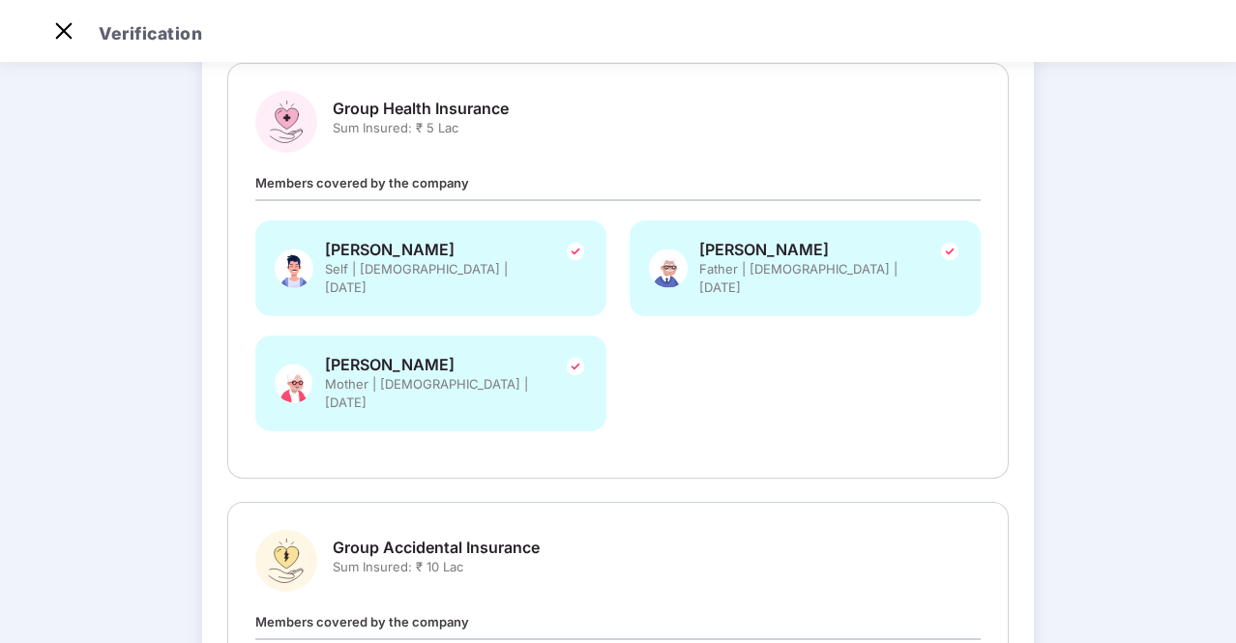
scroll to position [787, 0]
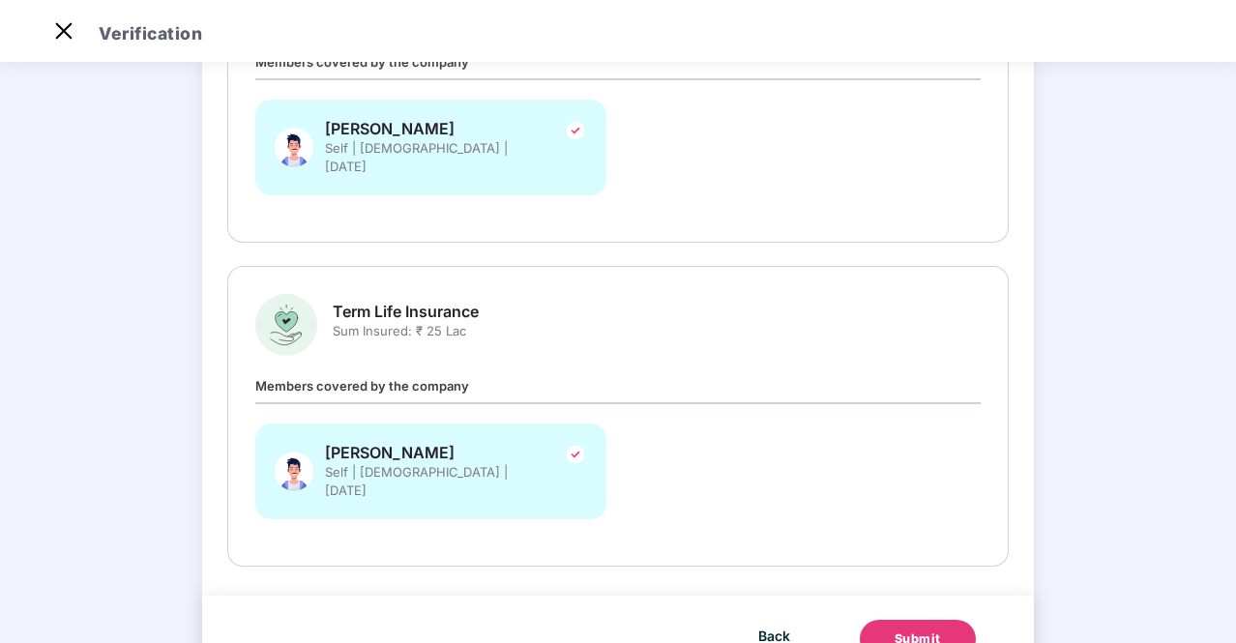
click at [905, 620] on button "Submit" at bounding box center [918, 639] width 116 height 39
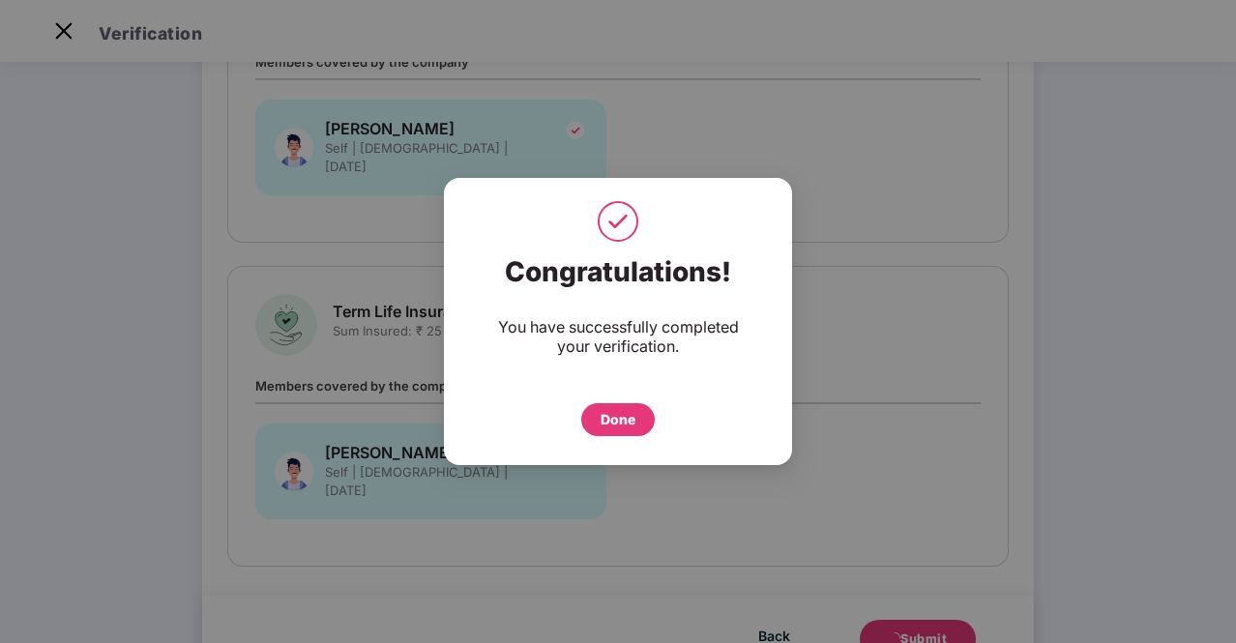
click at [635, 421] on div "Done" at bounding box center [618, 419] width 35 height 21
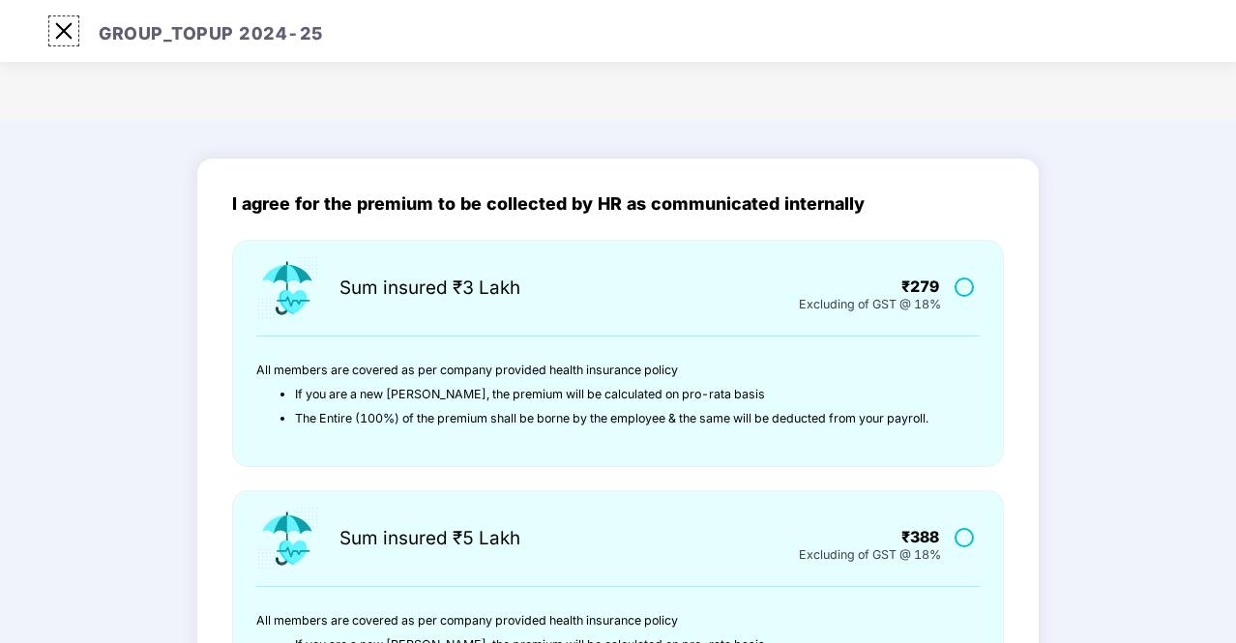
click at [62, 26] on img at bounding box center [63, 30] width 31 height 31
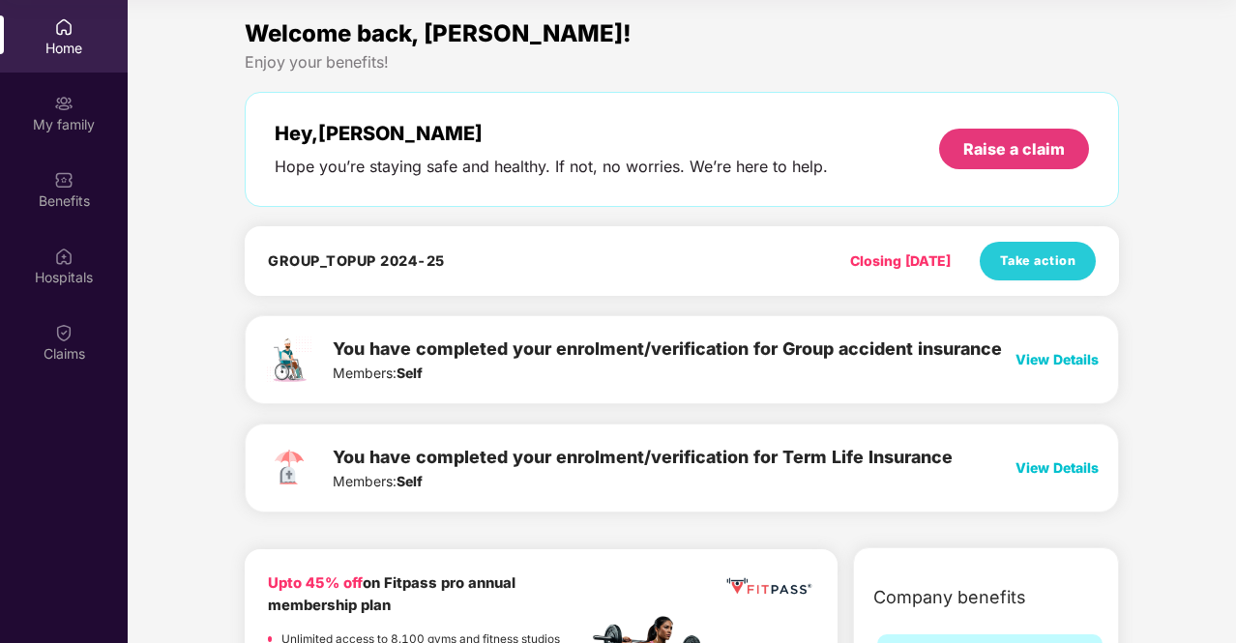
scroll to position [1, 0]
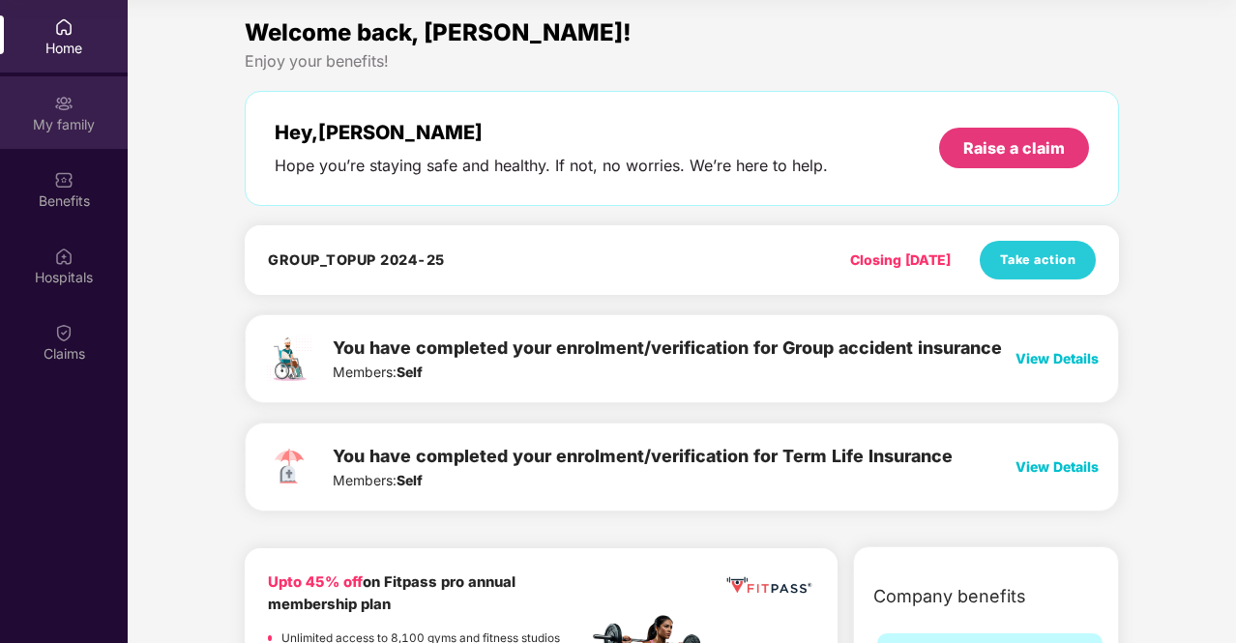
click at [56, 133] on div "My family" at bounding box center [64, 124] width 128 height 19
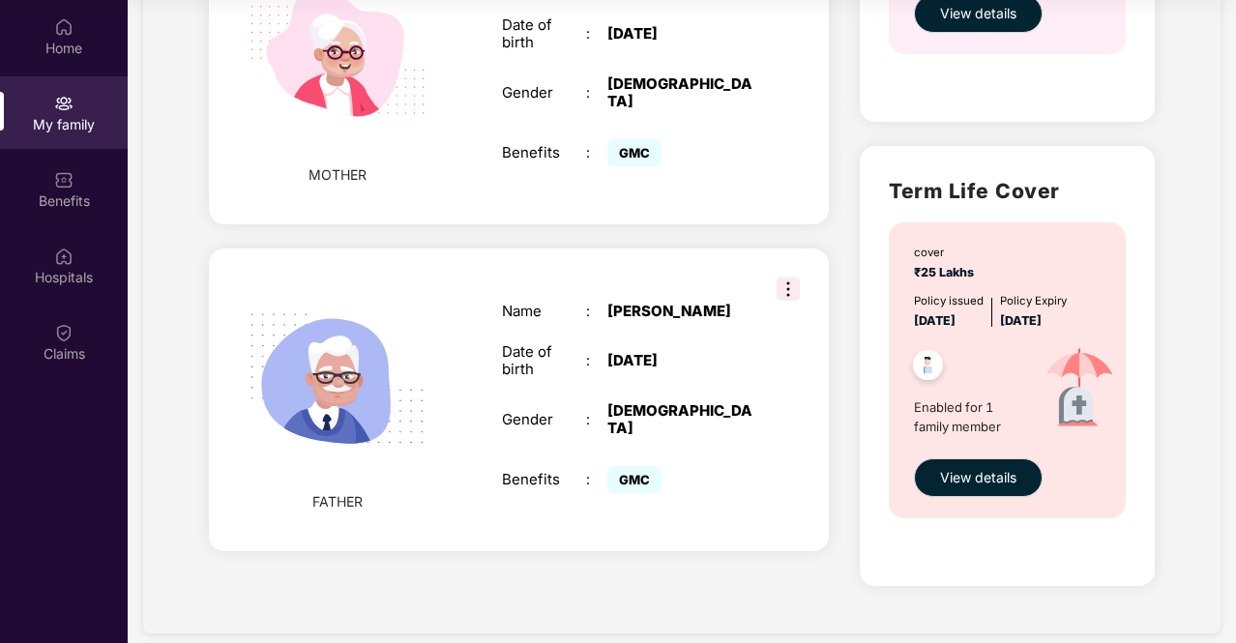
scroll to position [687, 0]
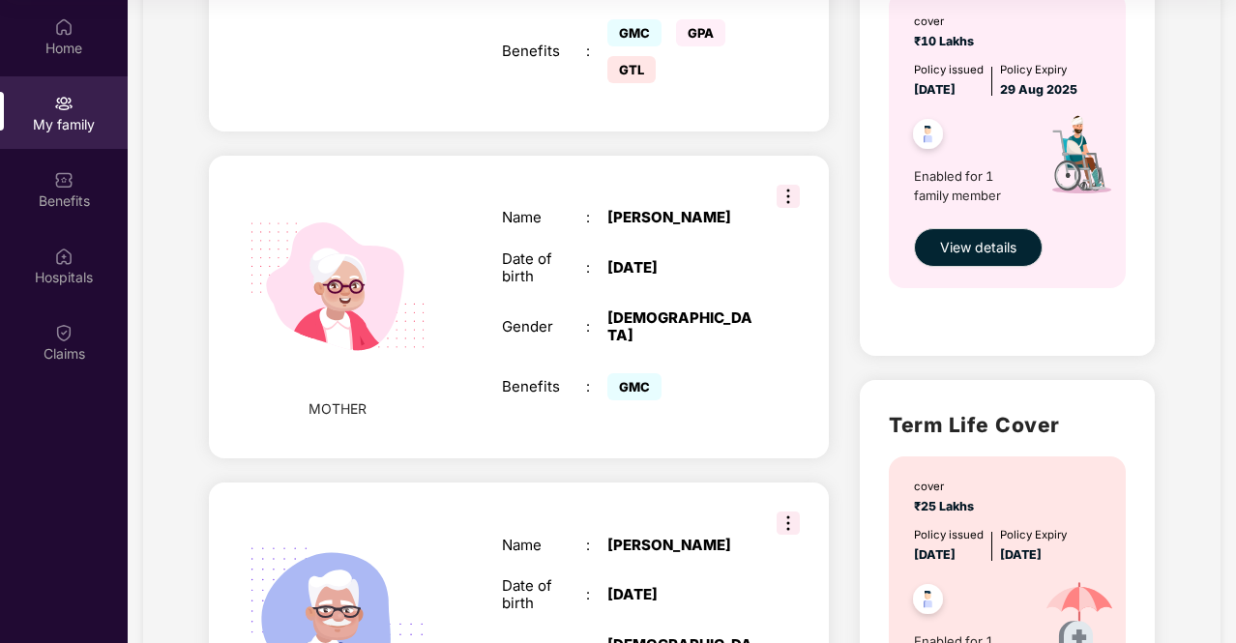
click at [352, 232] on img at bounding box center [336, 286] width 223 height 223
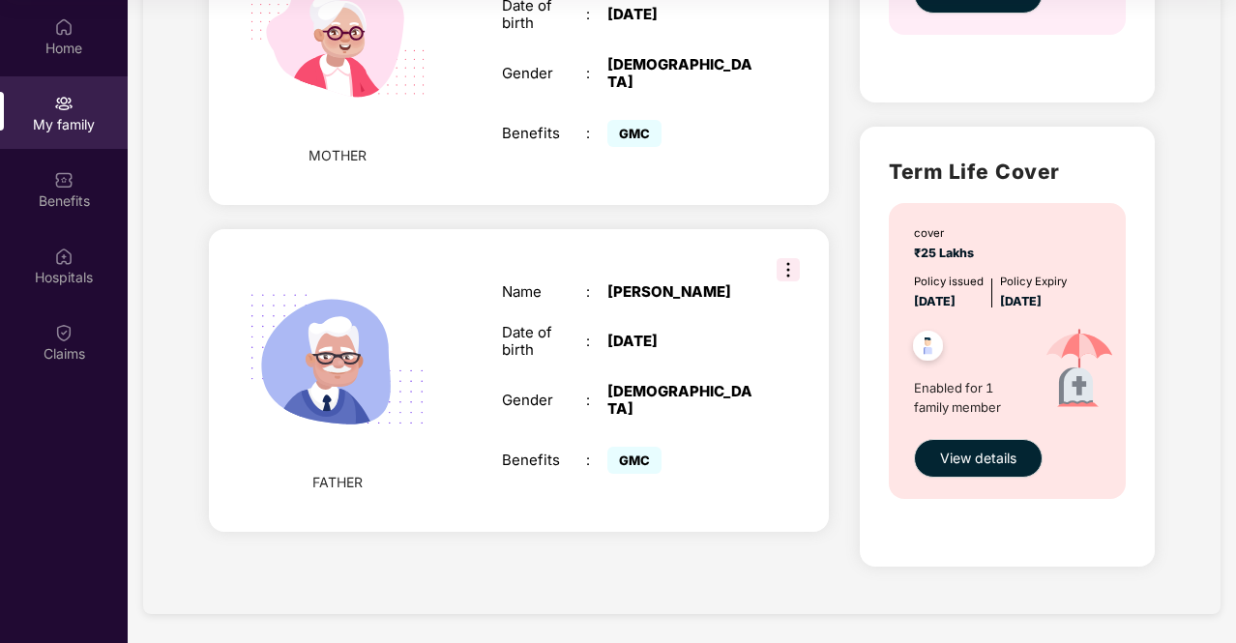
scroll to position [940, 0]
click at [323, 326] on img at bounding box center [336, 360] width 223 height 223
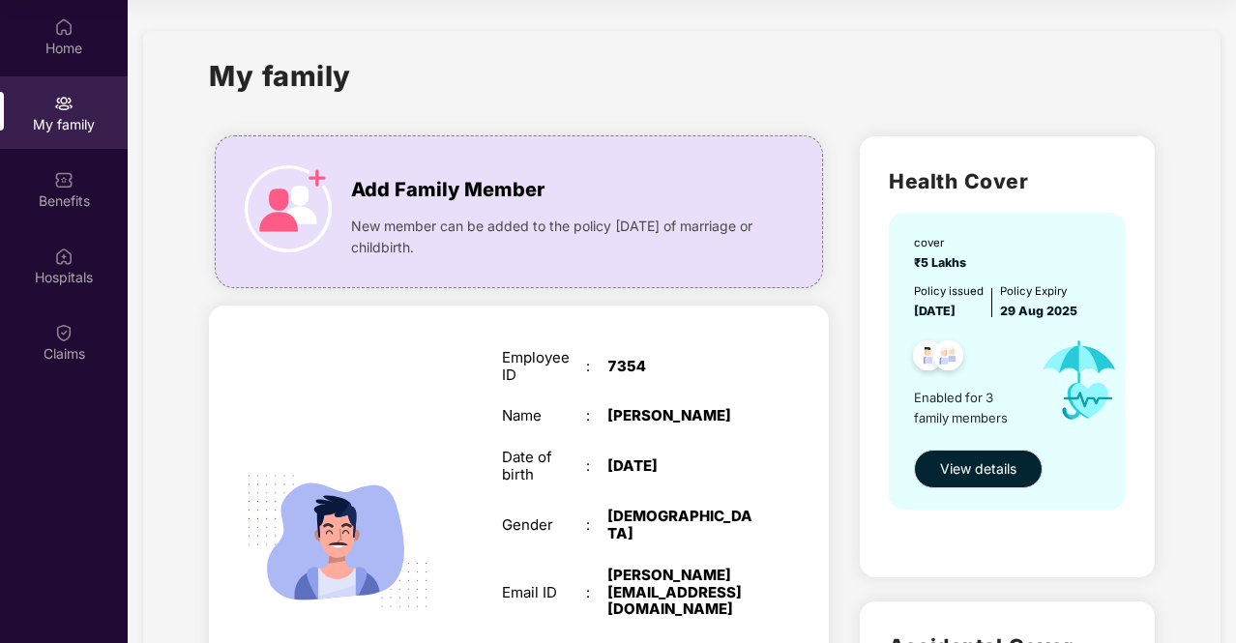
scroll to position [0, 0]
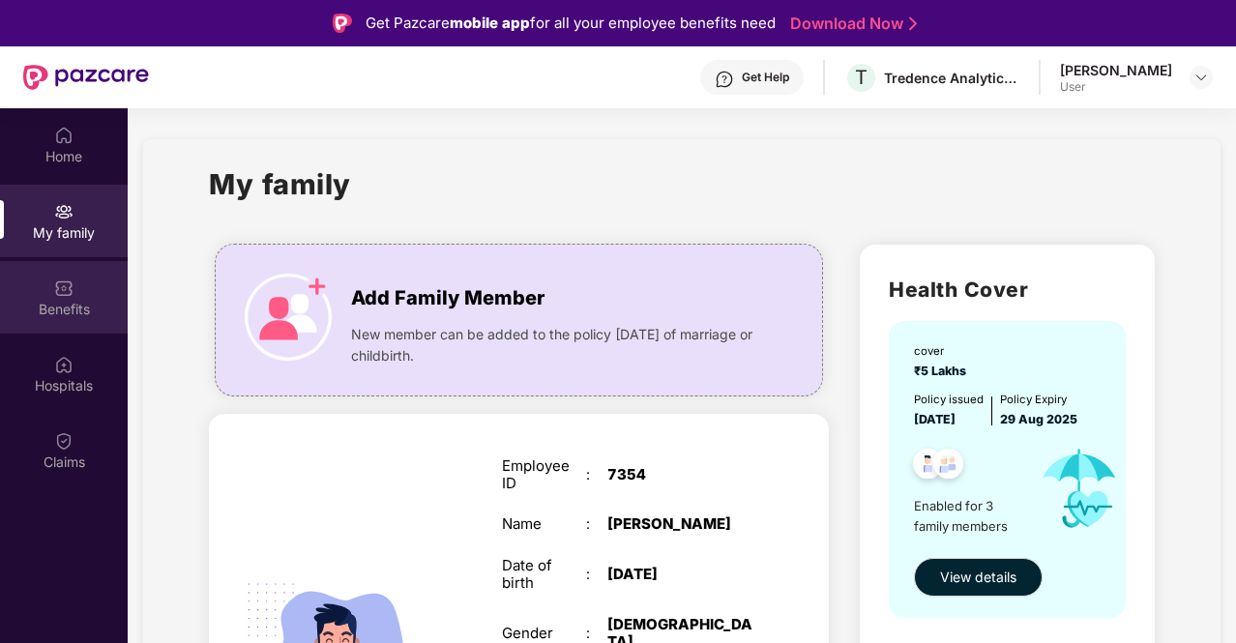
click at [54, 295] on img at bounding box center [63, 288] width 19 height 19
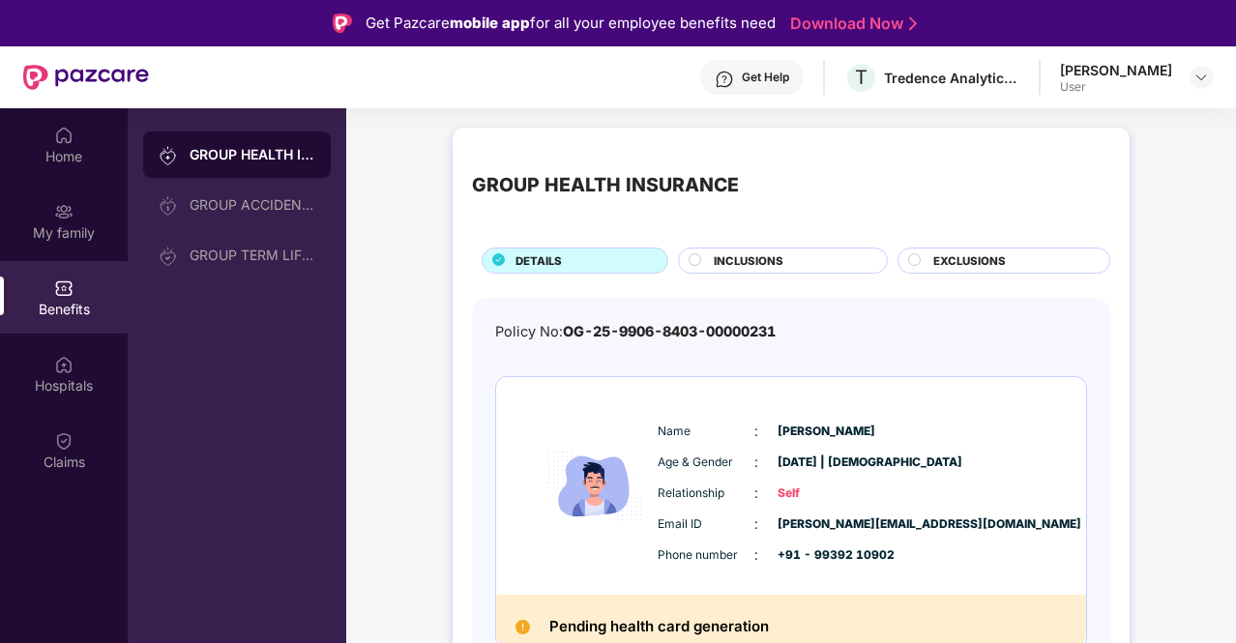
click at [778, 266] on span "INCLUSIONS" at bounding box center [749, 260] width 70 height 17
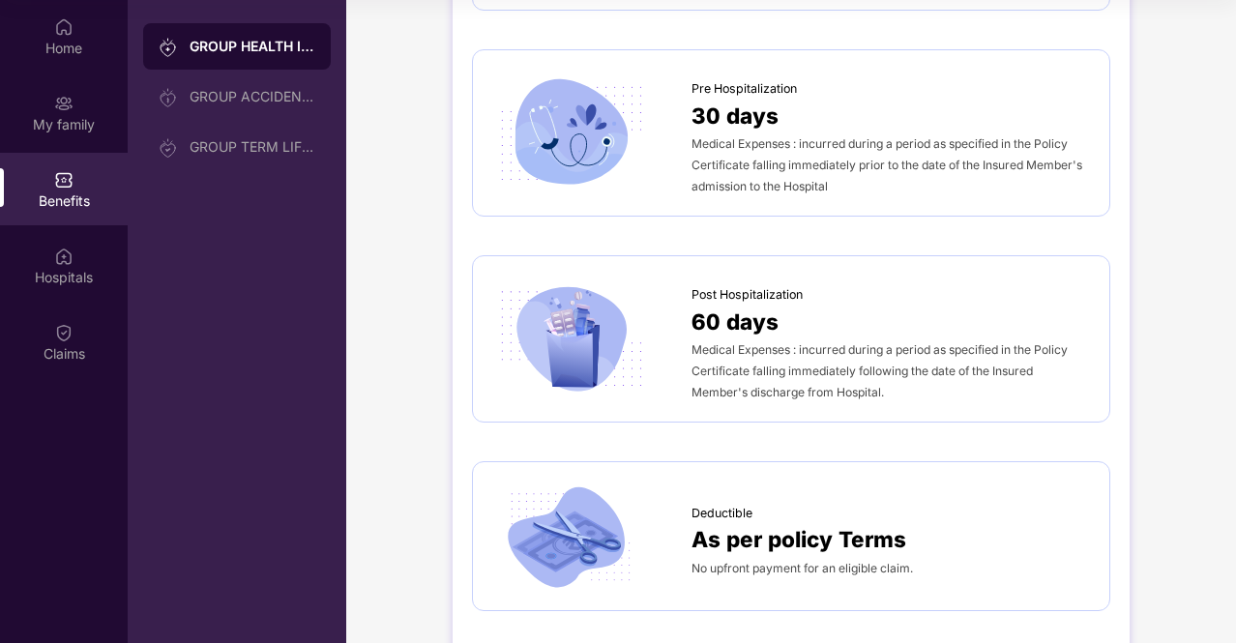
scroll to position [945, 0]
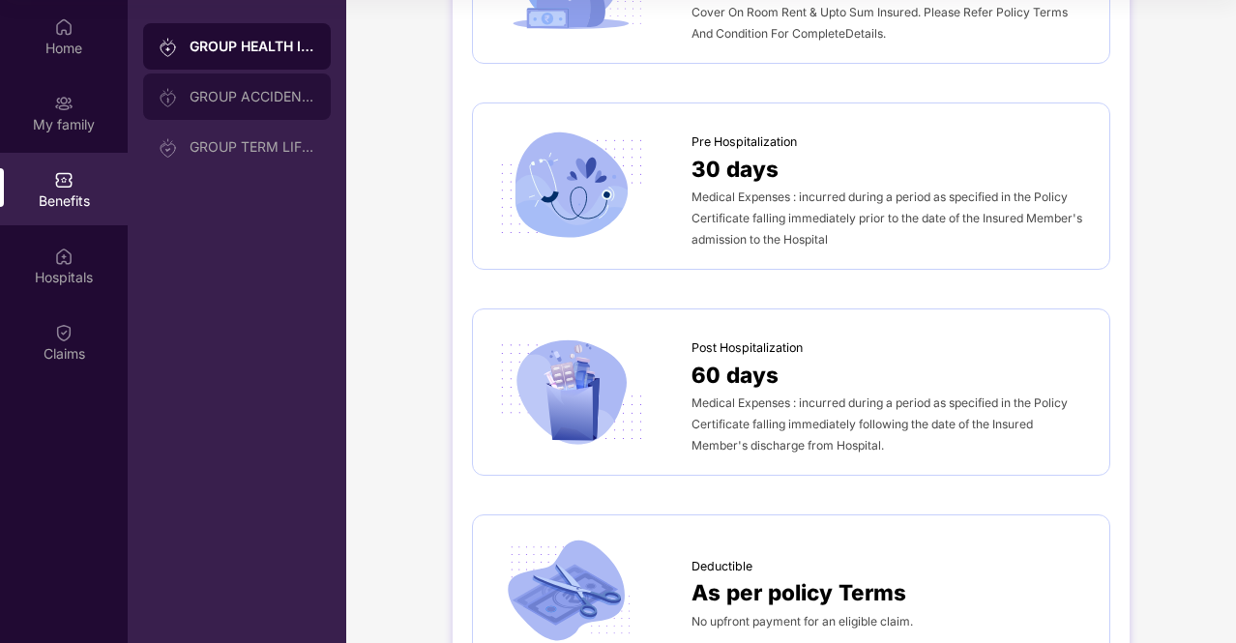
click at [258, 91] on div "GROUP ACCIDENTAL INSURANCE" at bounding box center [253, 96] width 126 height 15
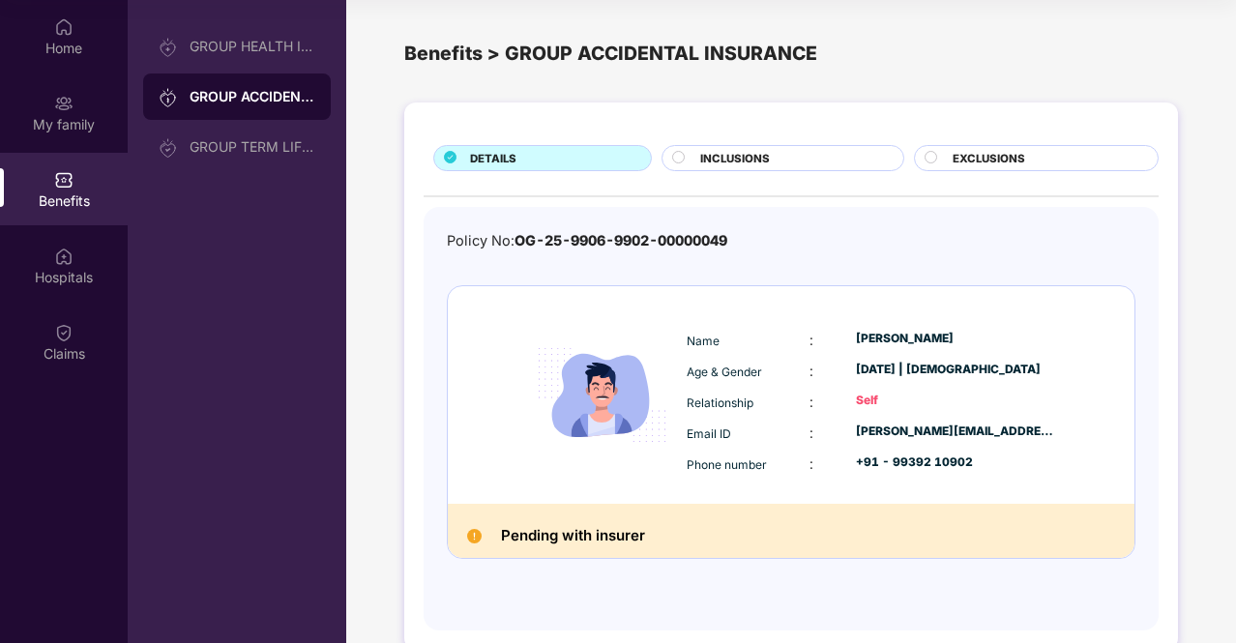
scroll to position [33, 0]
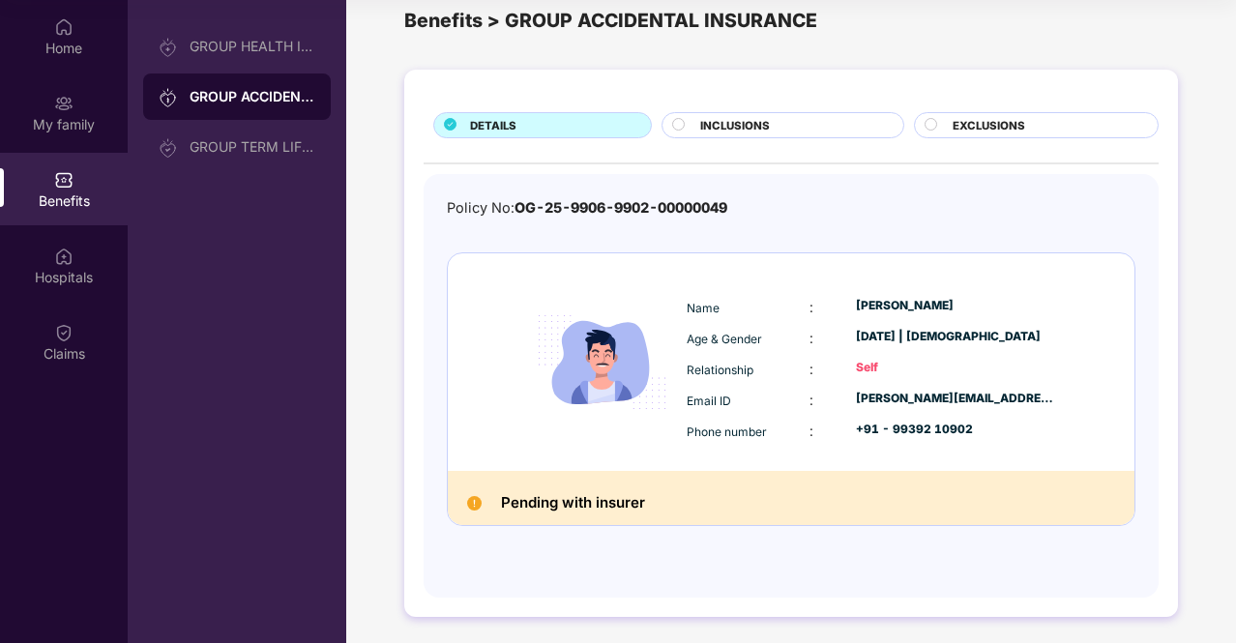
click at [714, 132] on span "INCLUSIONS" at bounding box center [735, 125] width 70 height 17
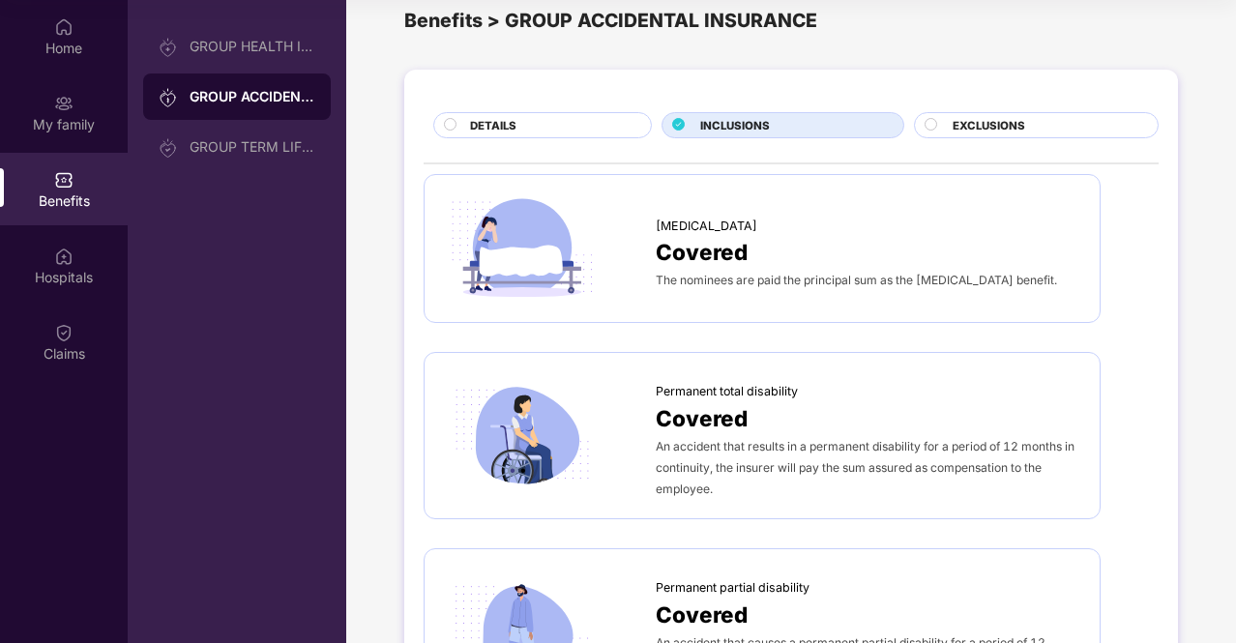
click at [994, 133] on div "EXCLUSIONS" at bounding box center [1045, 127] width 205 height 20
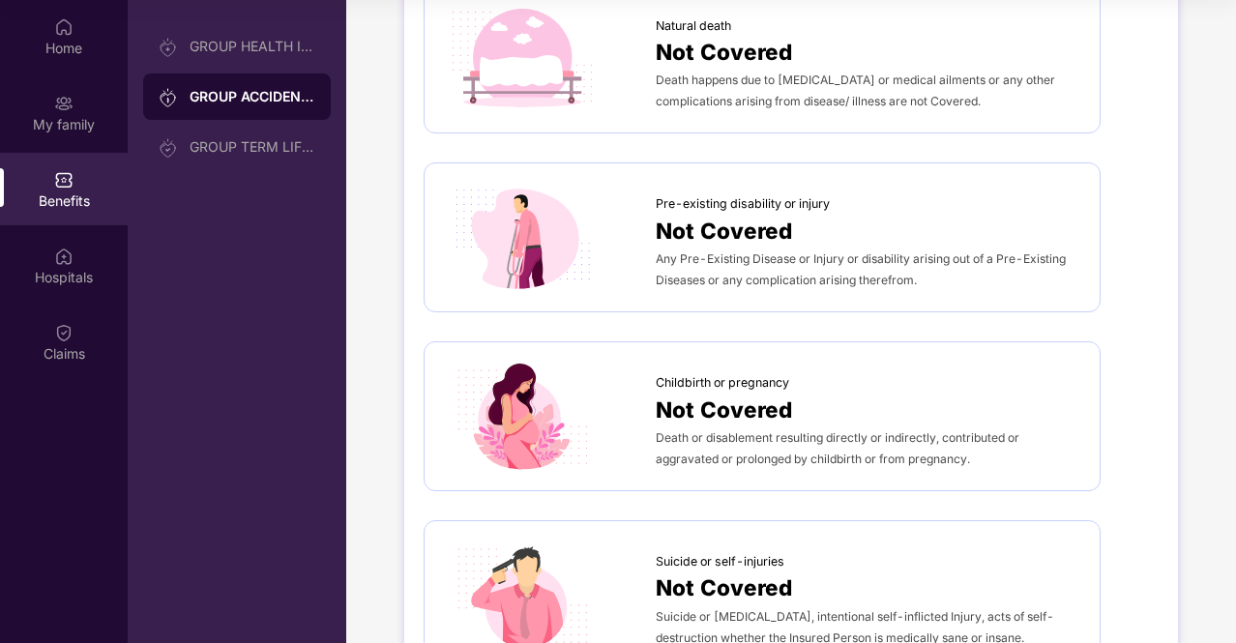
scroll to position [52, 0]
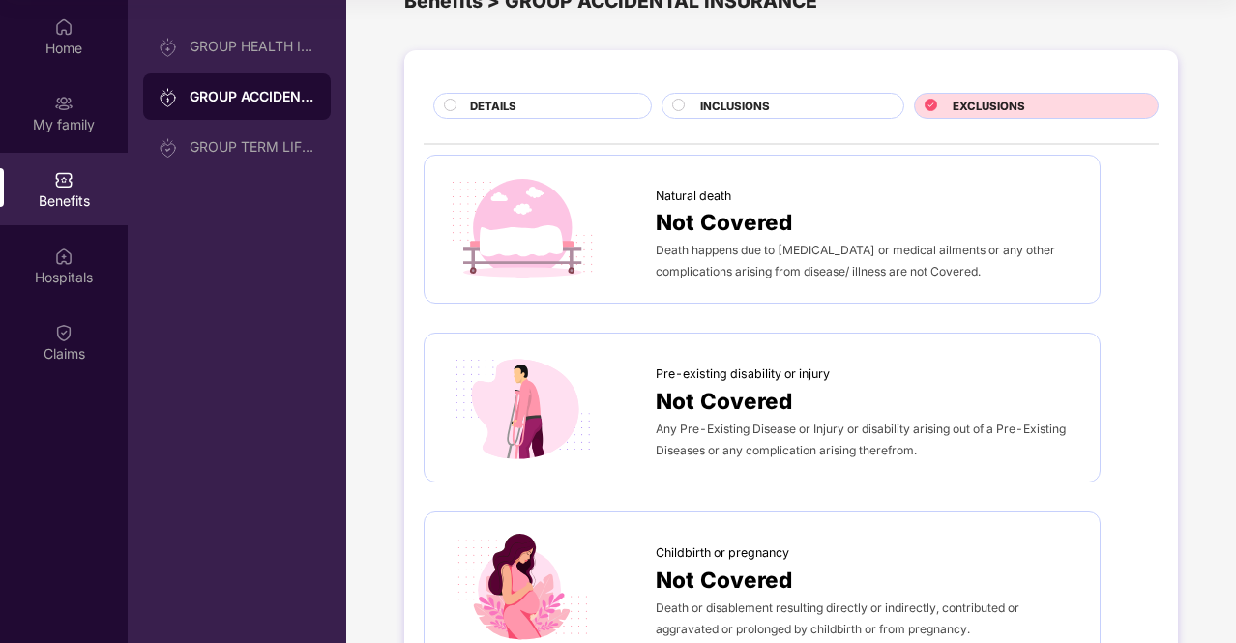
click at [732, 103] on span "INCLUSIONS" at bounding box center [735, 106] width 70 height 17
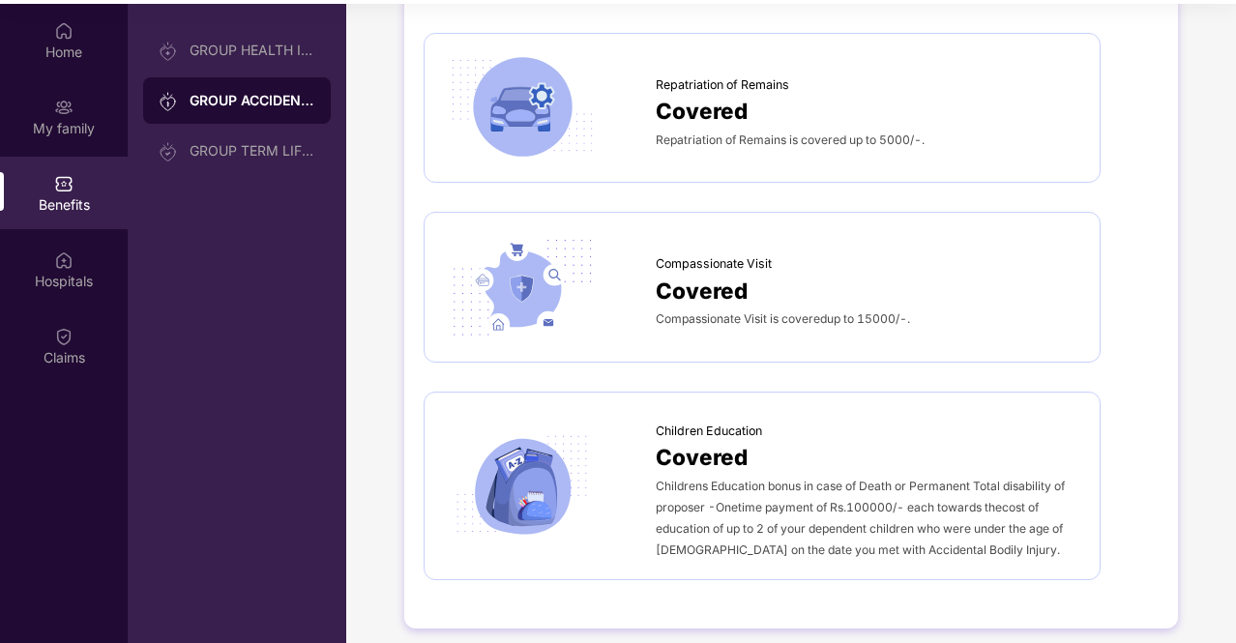
scroll to position [108, 0]
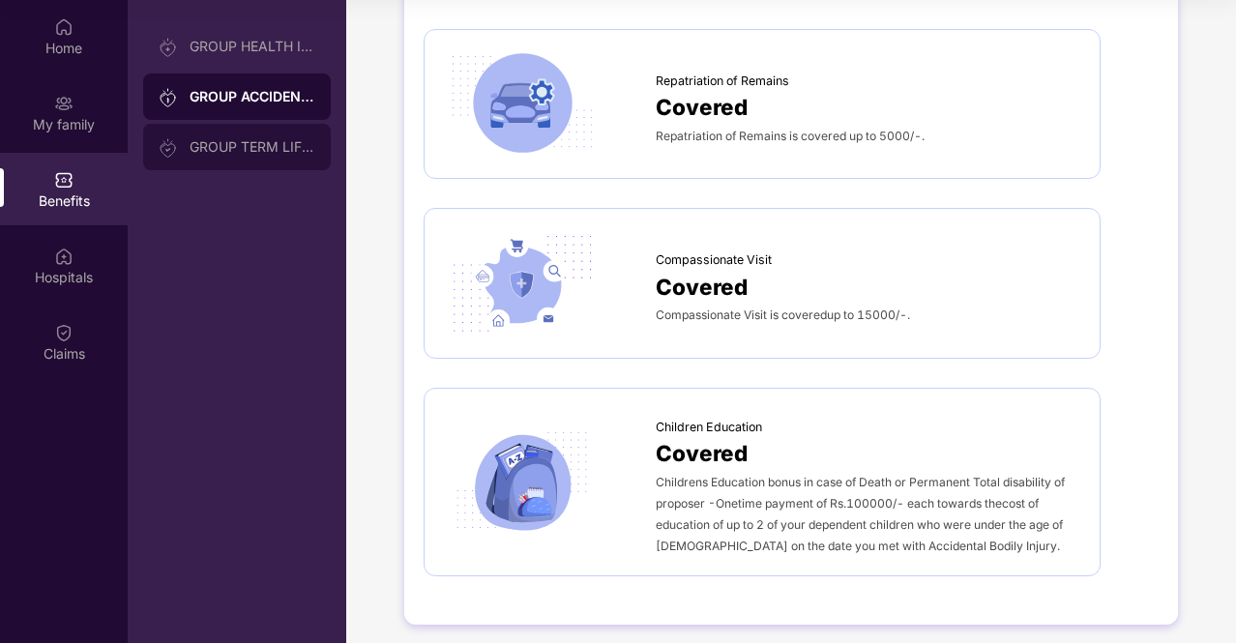
click at [219, 158] on div "GROUP TERM LIFE INSURANCE" at bounding box center [237, 147] width 188 height 46
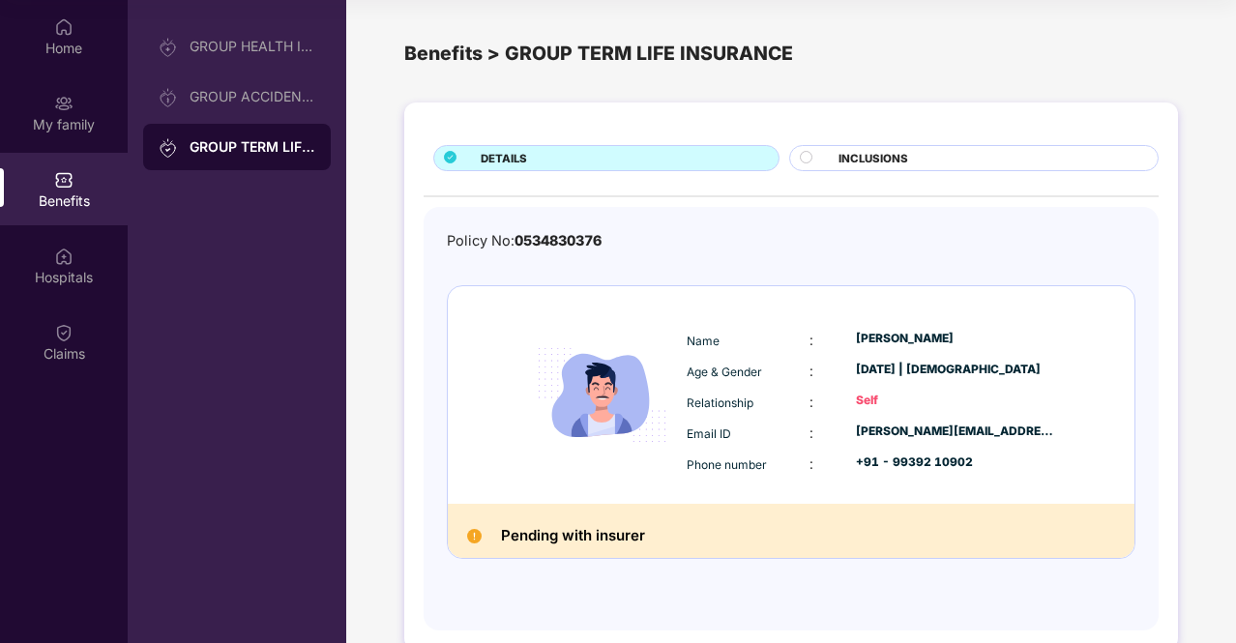
click at [932, 161] on div "INCLUSIONS" at bounding box center [988, 160] width 319 height 20
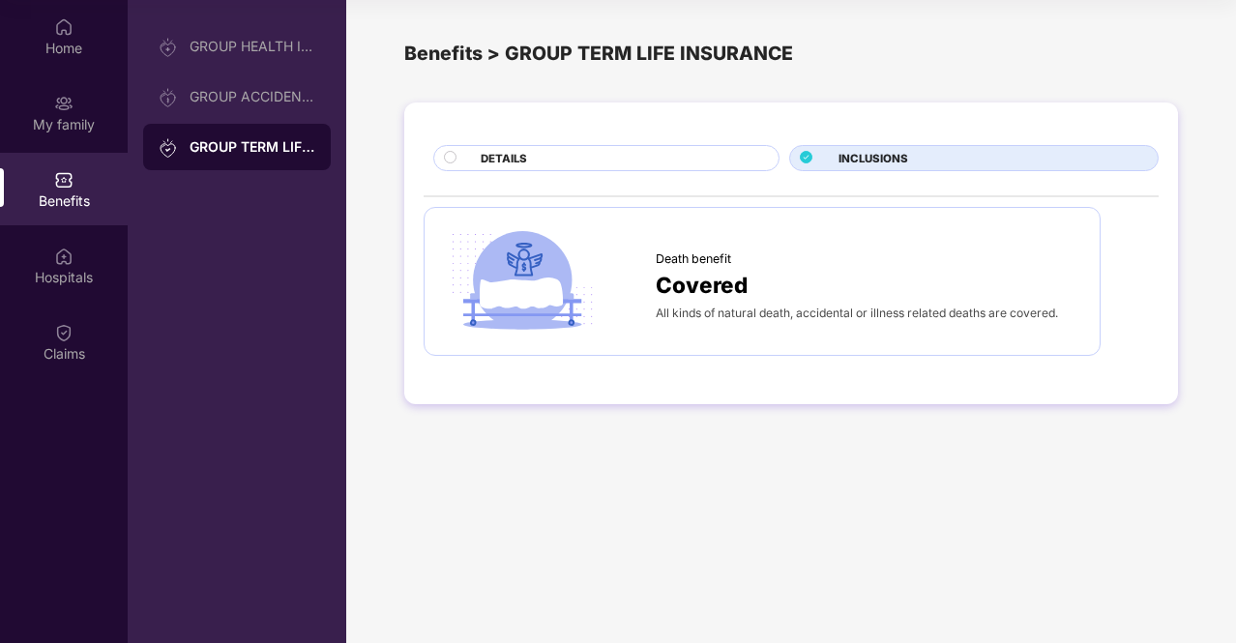
click at [598, 163] on div "DETAILS" at bounding box center [620, 160] width 298 height 20
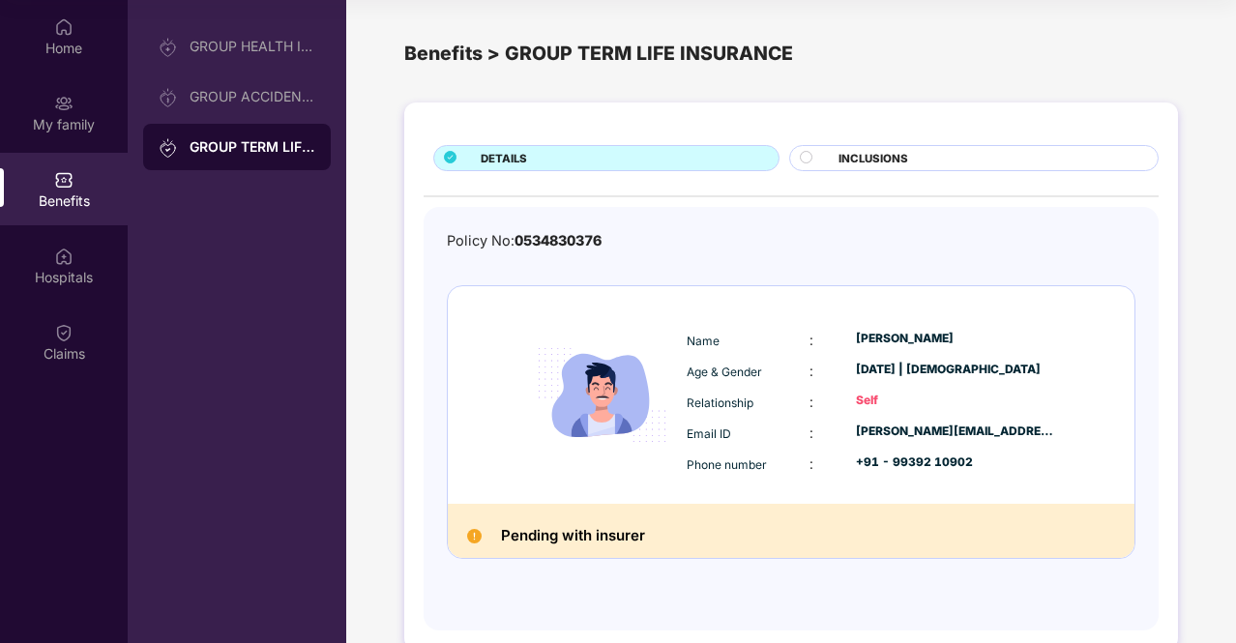
click at [598, 163] on div "DETAILS" at bounding box center [620, 160] width 298 height 20
click at [611, 551] on div "Pending with insurer" at bounding box center [791, 531] width 687 height 54
click at [68, 258] on img at bounding box center [63, 256] width 19 height 19
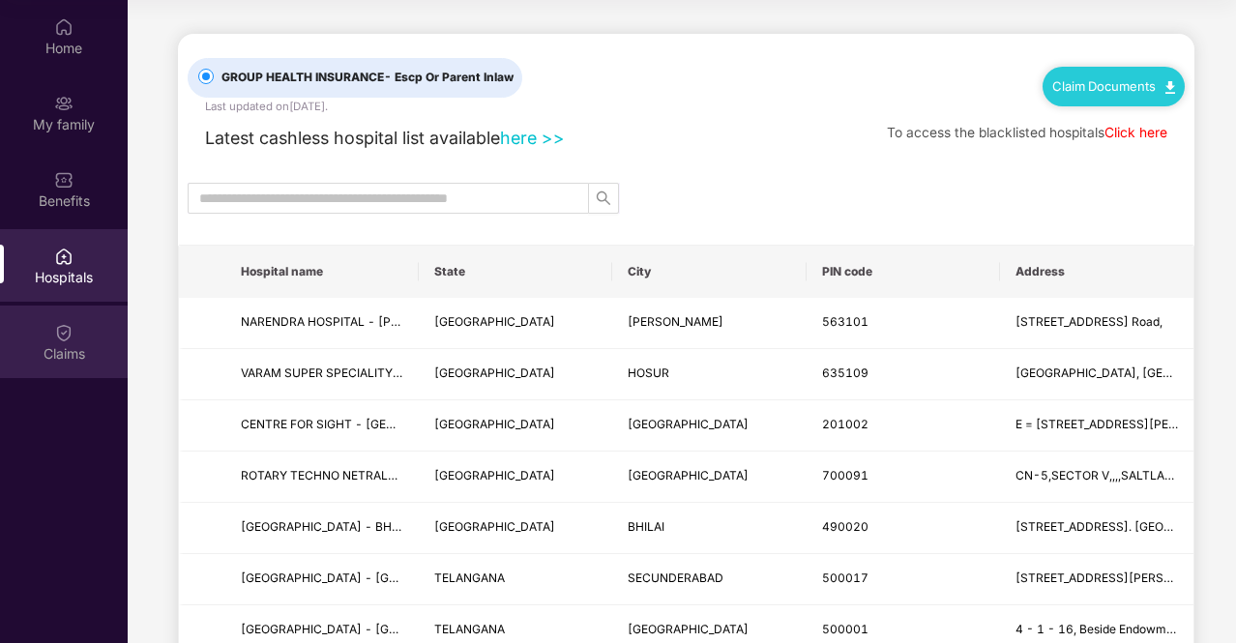
click at [45, 356] on div "Claims" at bounding box center [64, 353] width 128 height 19
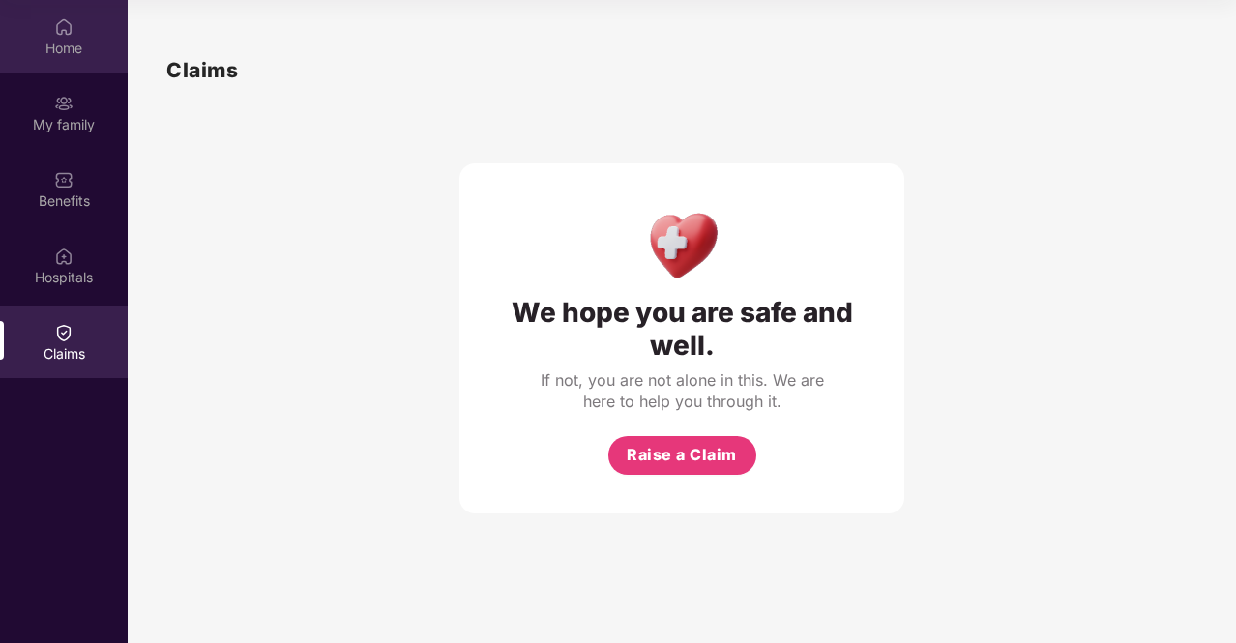
click at [61, 29] on img at bounding box center [63, 26] width 19 height 19
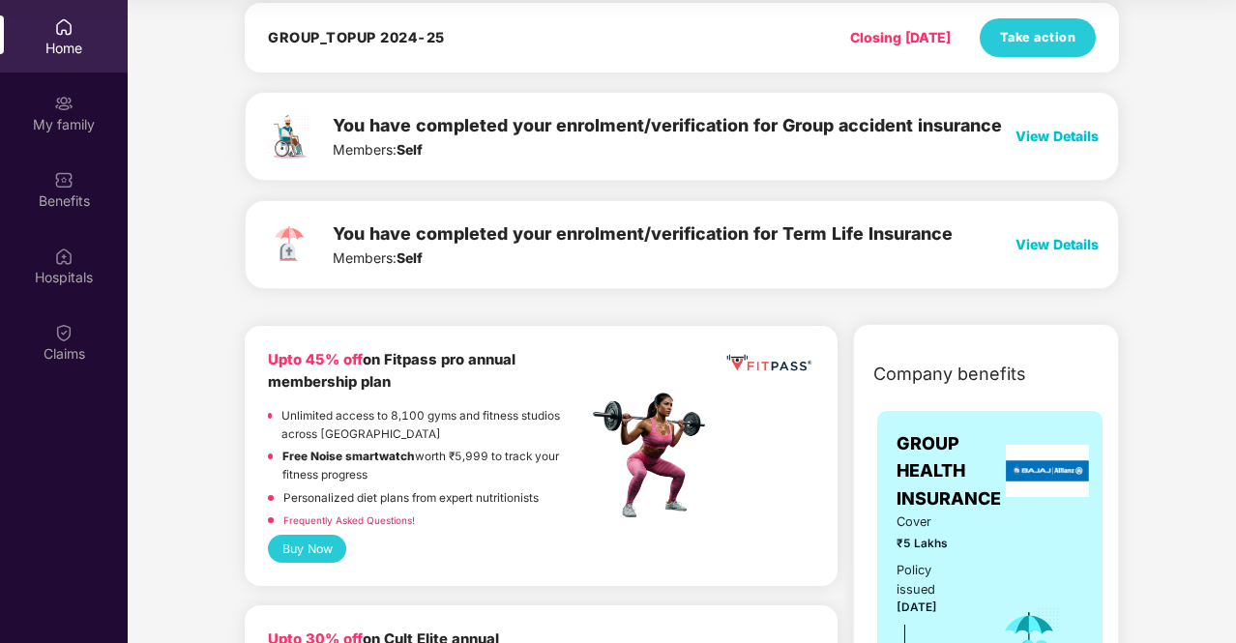
scroll to position [222, 0]
